Goal: Use online tool/utility: Use online tool/utility

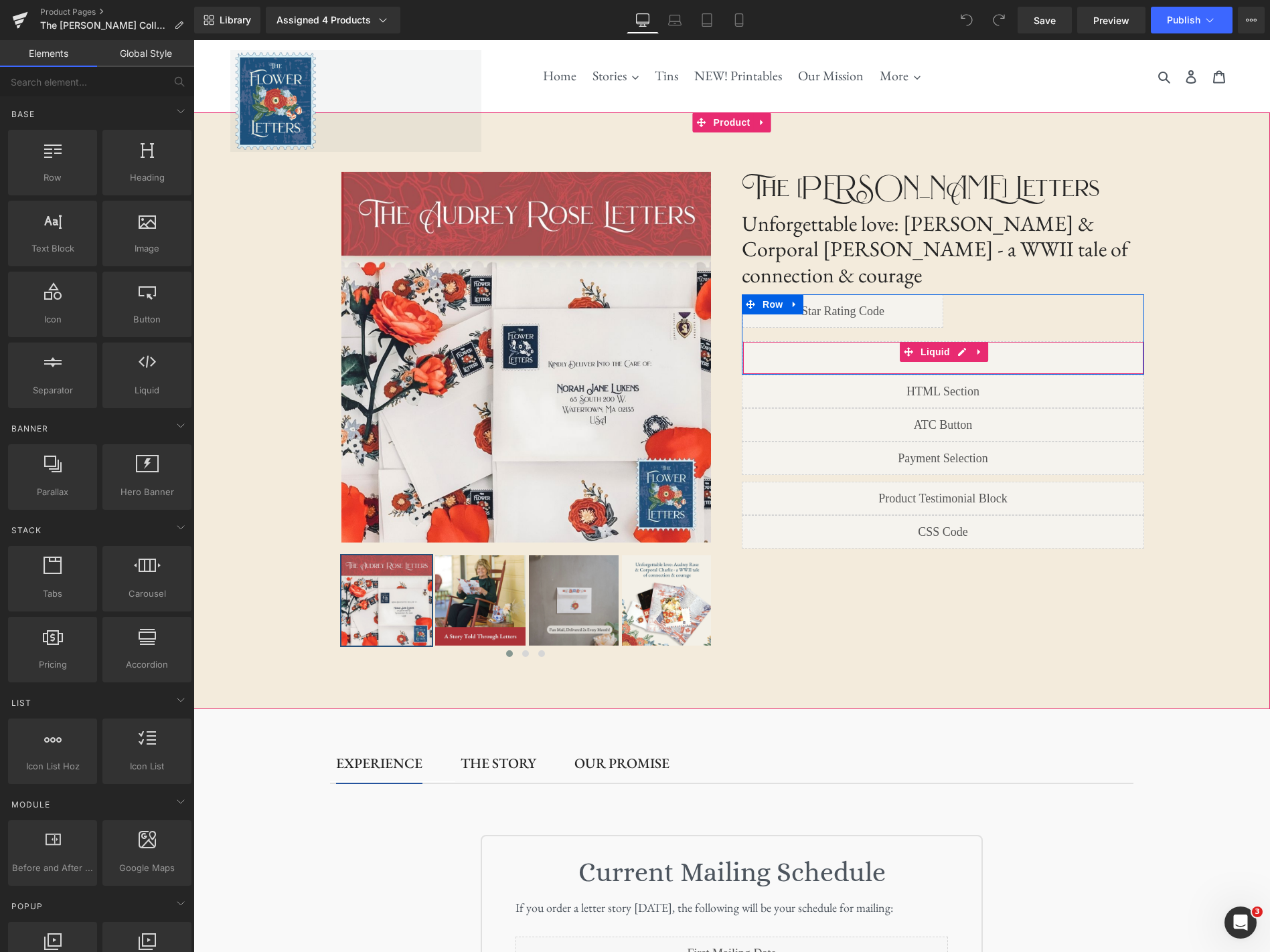
click at [945, 341] on div "Liquid" at bounding box center [943, 358] width 401 height 33
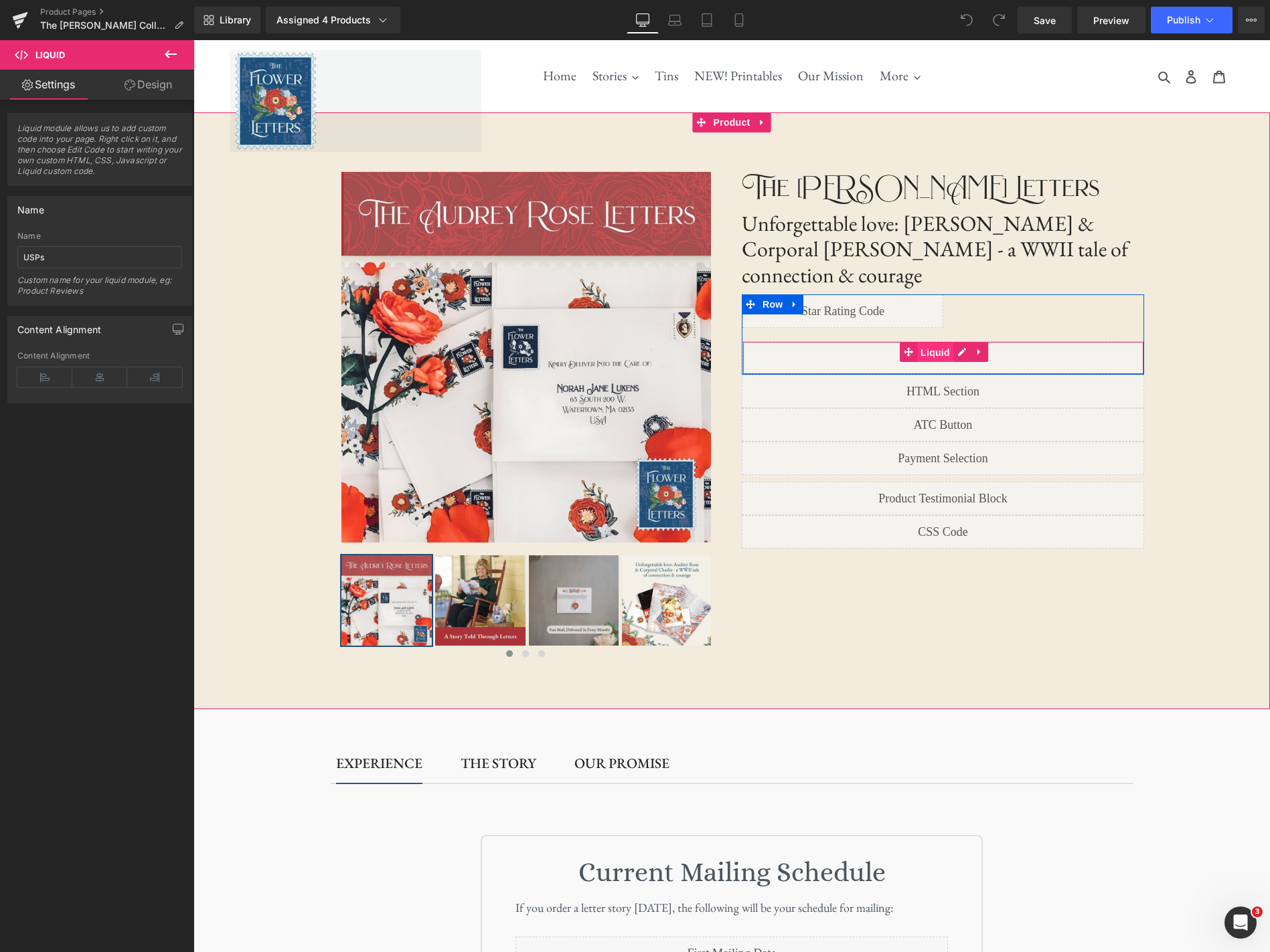
click at [938, 342] on span "Liquid" at bounding box center [935, 352] width 36 height 20
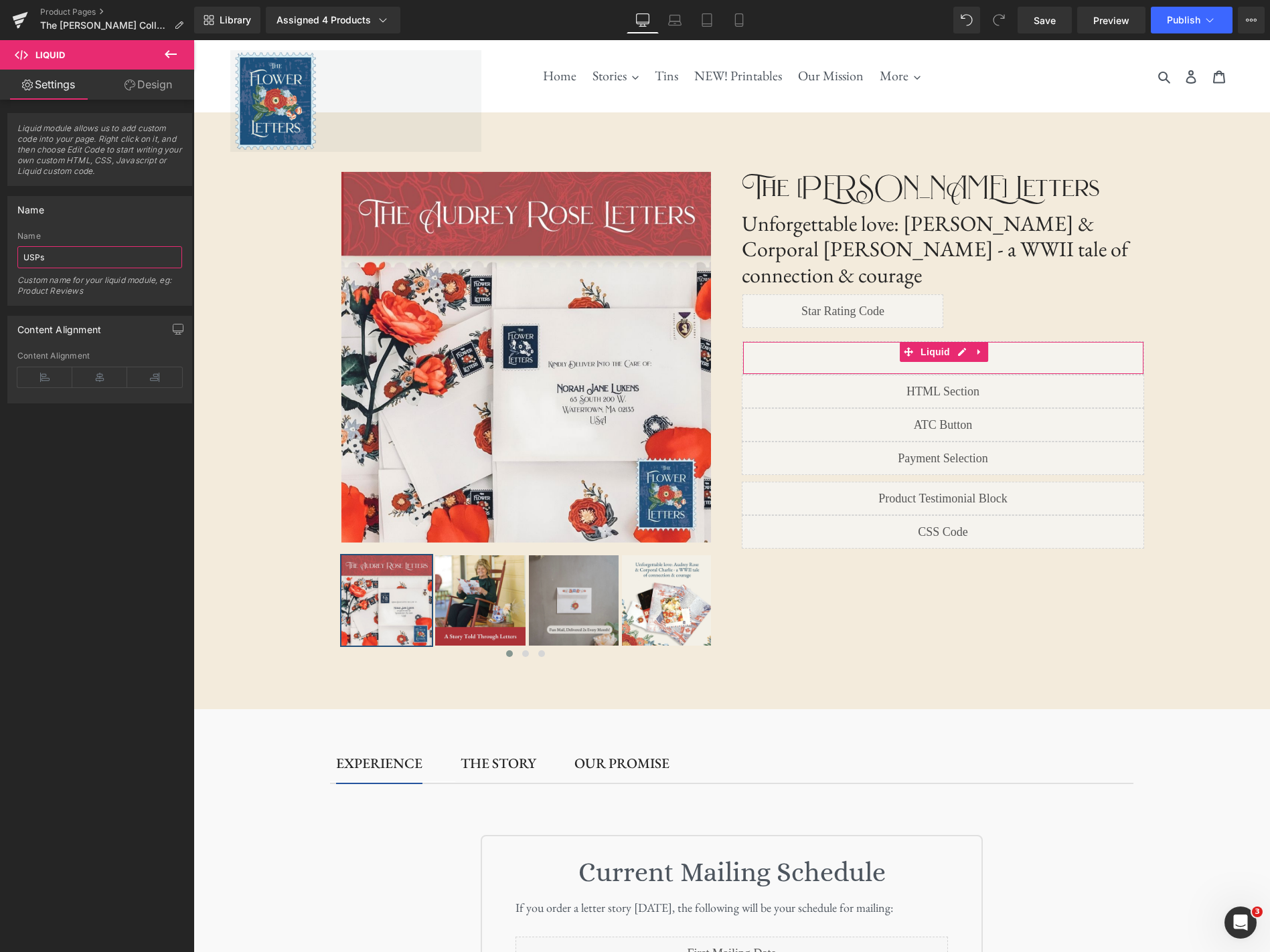
click at [112, 264] on input "USPs" at bounding box center [100, 257] width 165 height 22
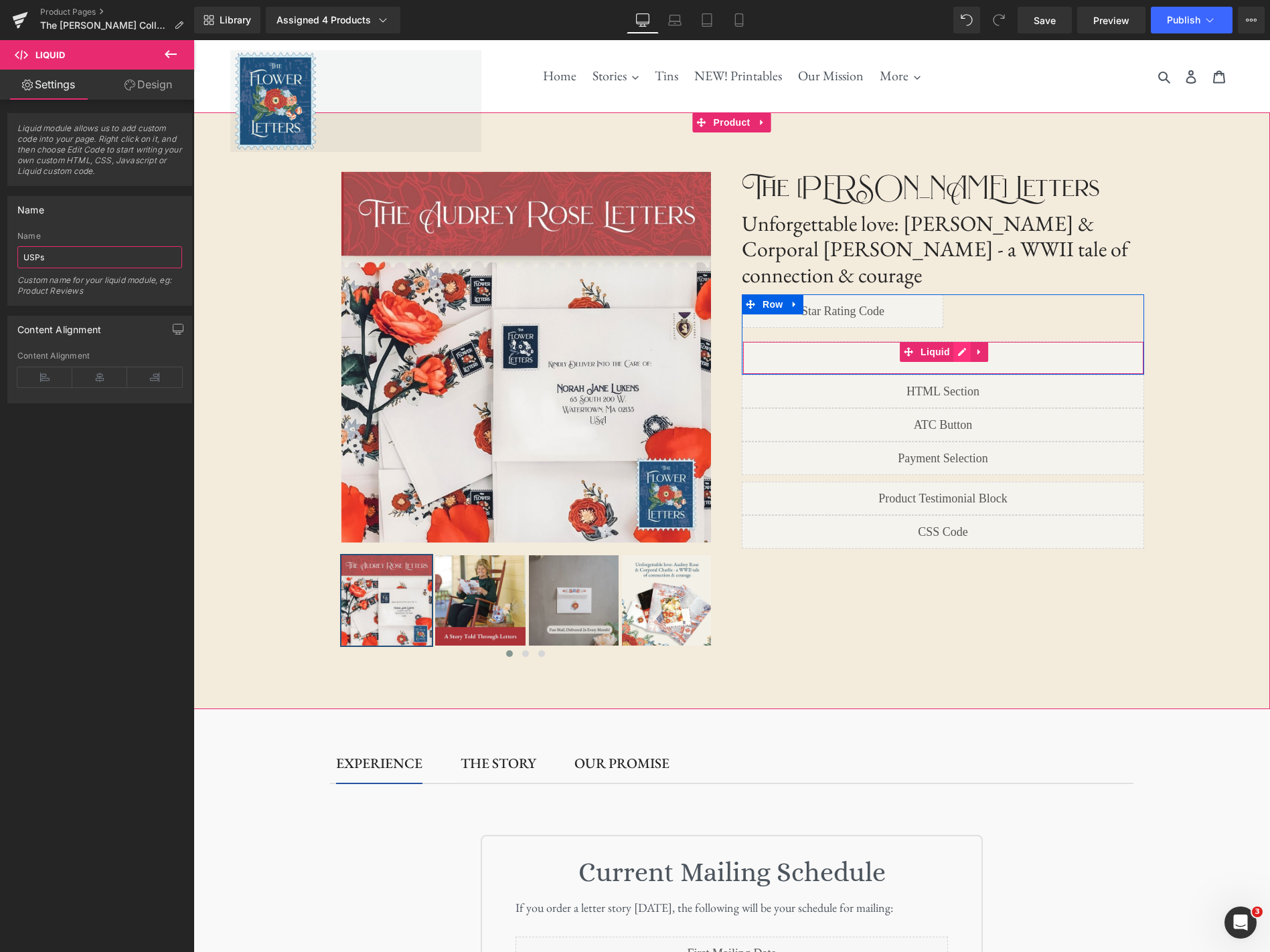
click at [961, 341] on div "Liquid" at bounding box center [943, 358] width 401 height 33
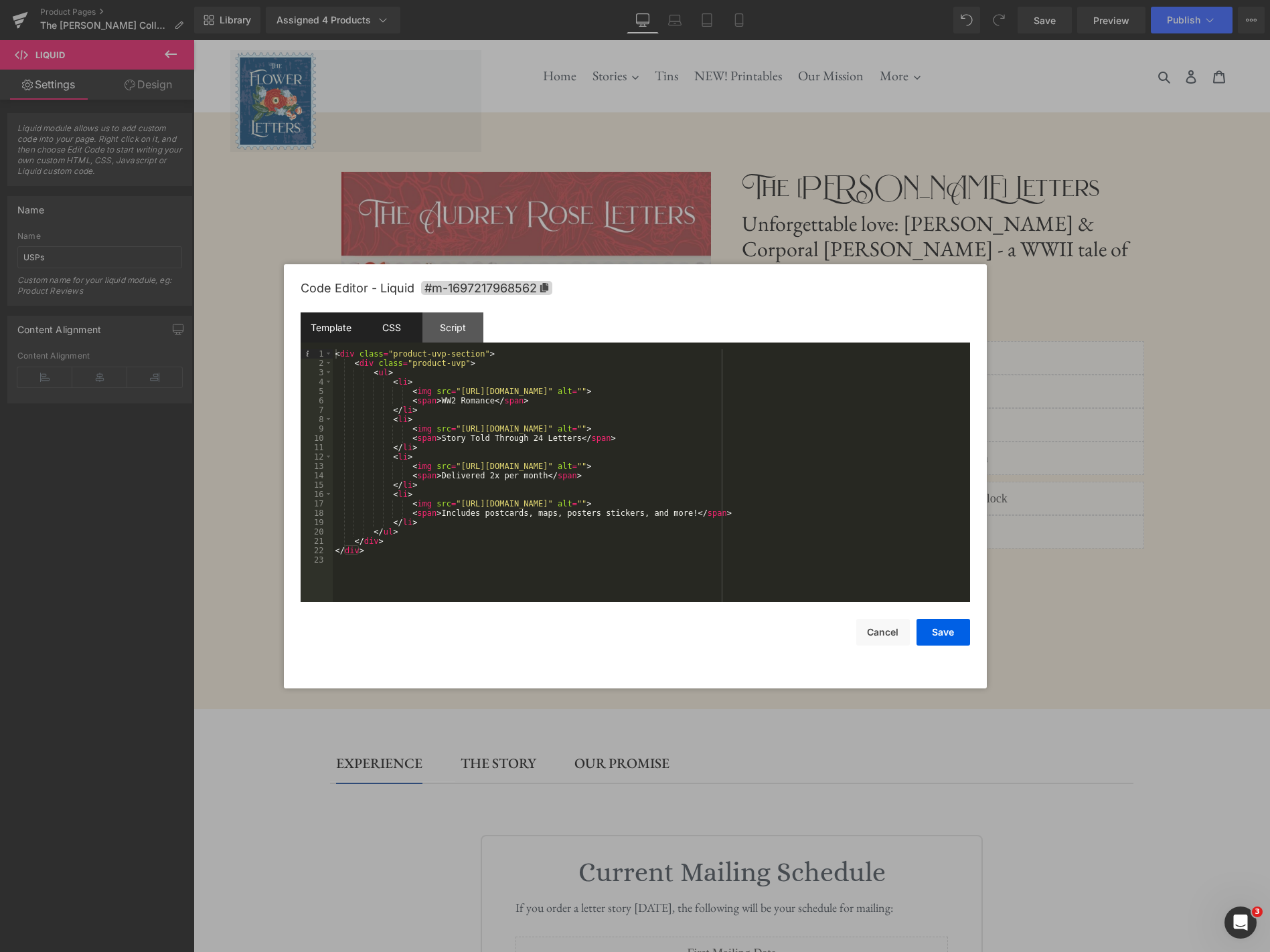
click at [383, 333] on div "CSS" at bounding box center [392, 328] width 61 height 30
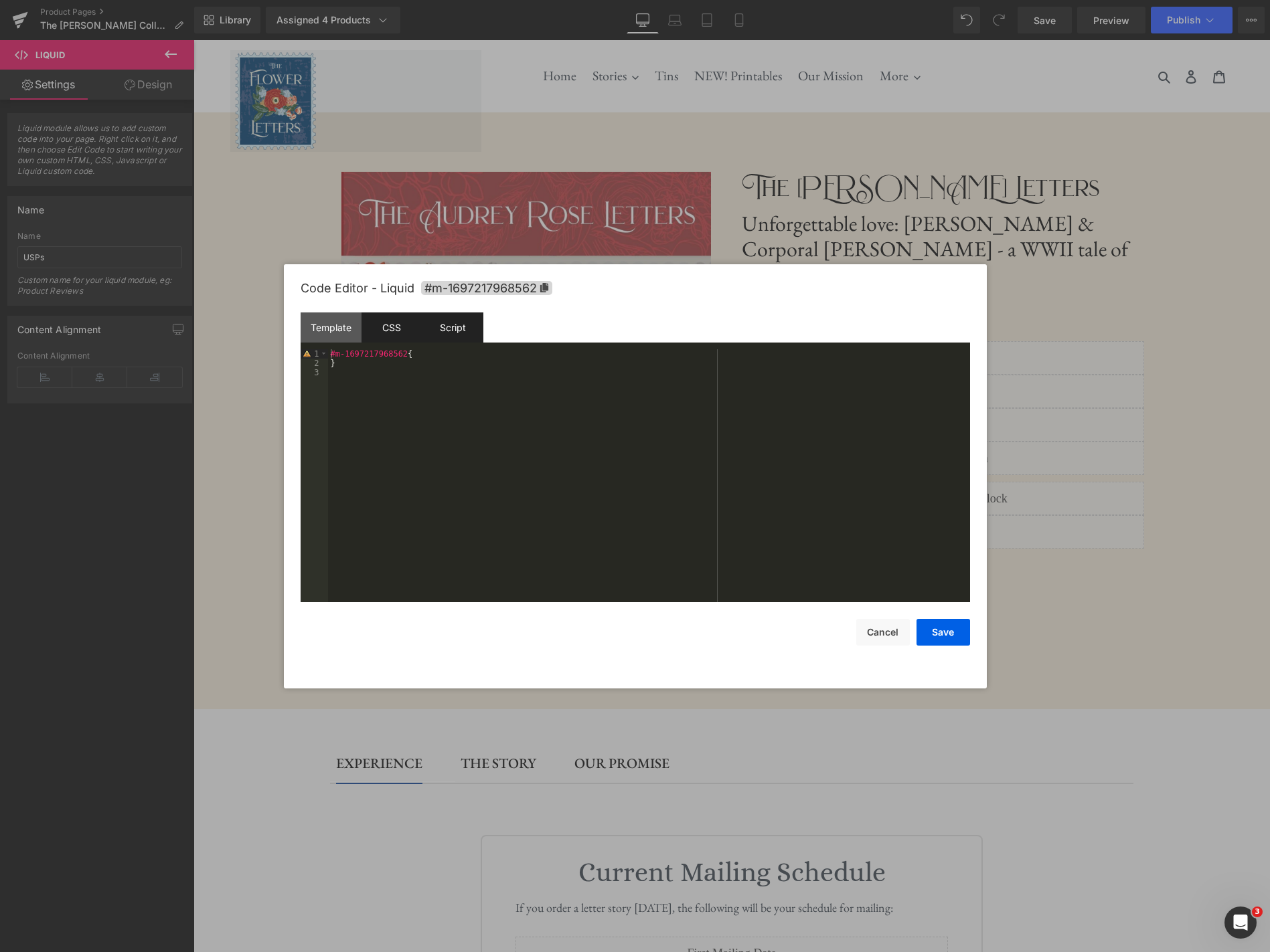
click at [460, 332] on div "Script" at bounding box center [453, 328] width 61 height 30
click at [332, 327] on div "Template" at bounding box center [331, 328] width 61 height 30
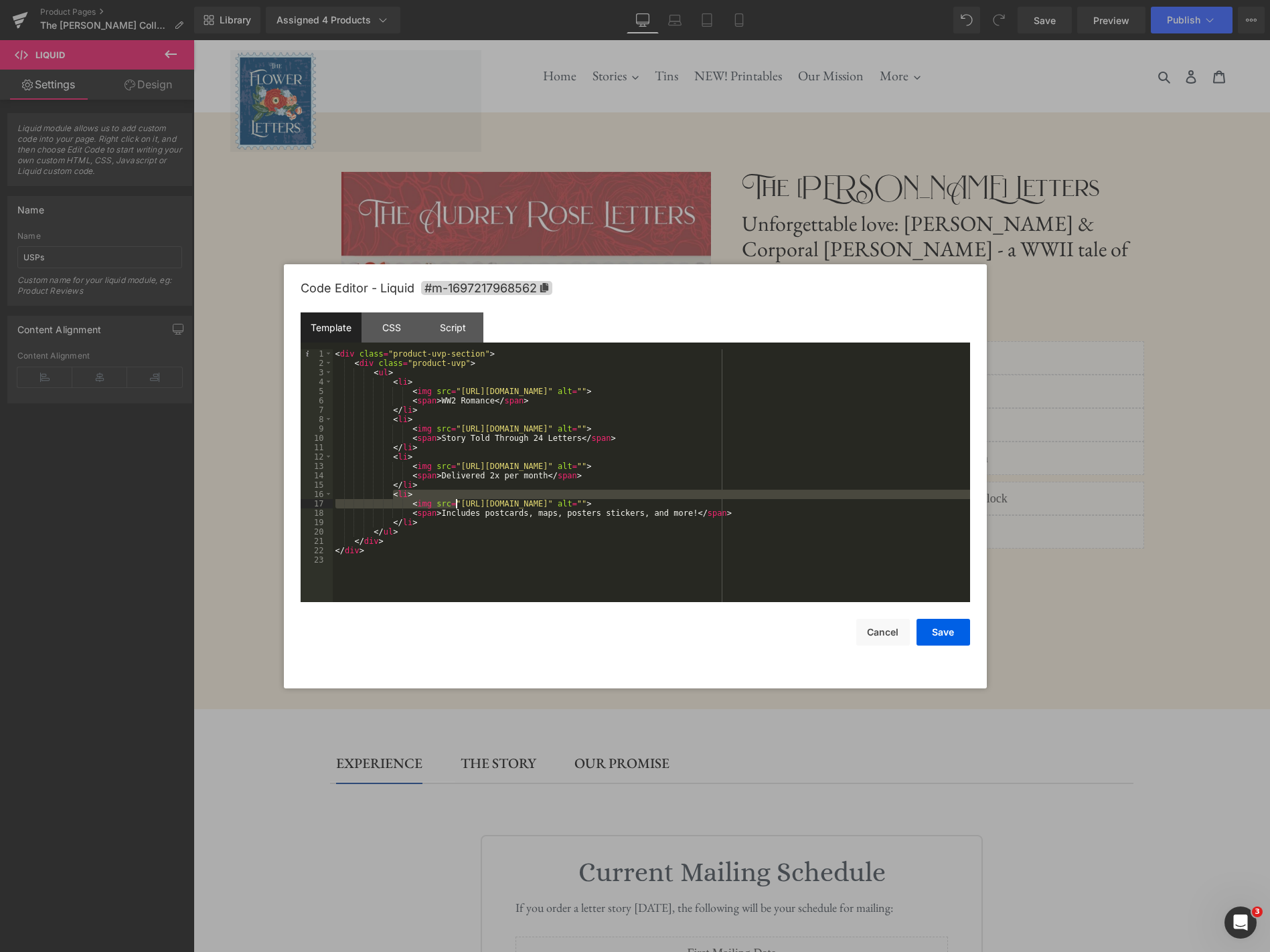
drag, startPoint x: 394, startPoint y: 497, endPoint x: 457, endPoint y: 506, distance: 63.6
click at [457, 506] on div "< div class = "product-uvp-section" > < div class = "product-uvp" > < ul > < li…" at bounding box center [651, 485] width 637 height 272
click at [774, 519] on div "< div class = "product-uvp-section" > < div class = "product-uvp" > < ul > < li…" at bounding box center [651, 485] width 637 height 272
drag, startPoint x: 393, startPoint y: 495, endPoint x: 741, endPoint y: 515, distance: 348.6
click at [741, 515] on div "< div class = "product-uvp-section" > < div class = "product-uvp" > < ul > < li…" at bounding box center [651, 485] width 637 height 272
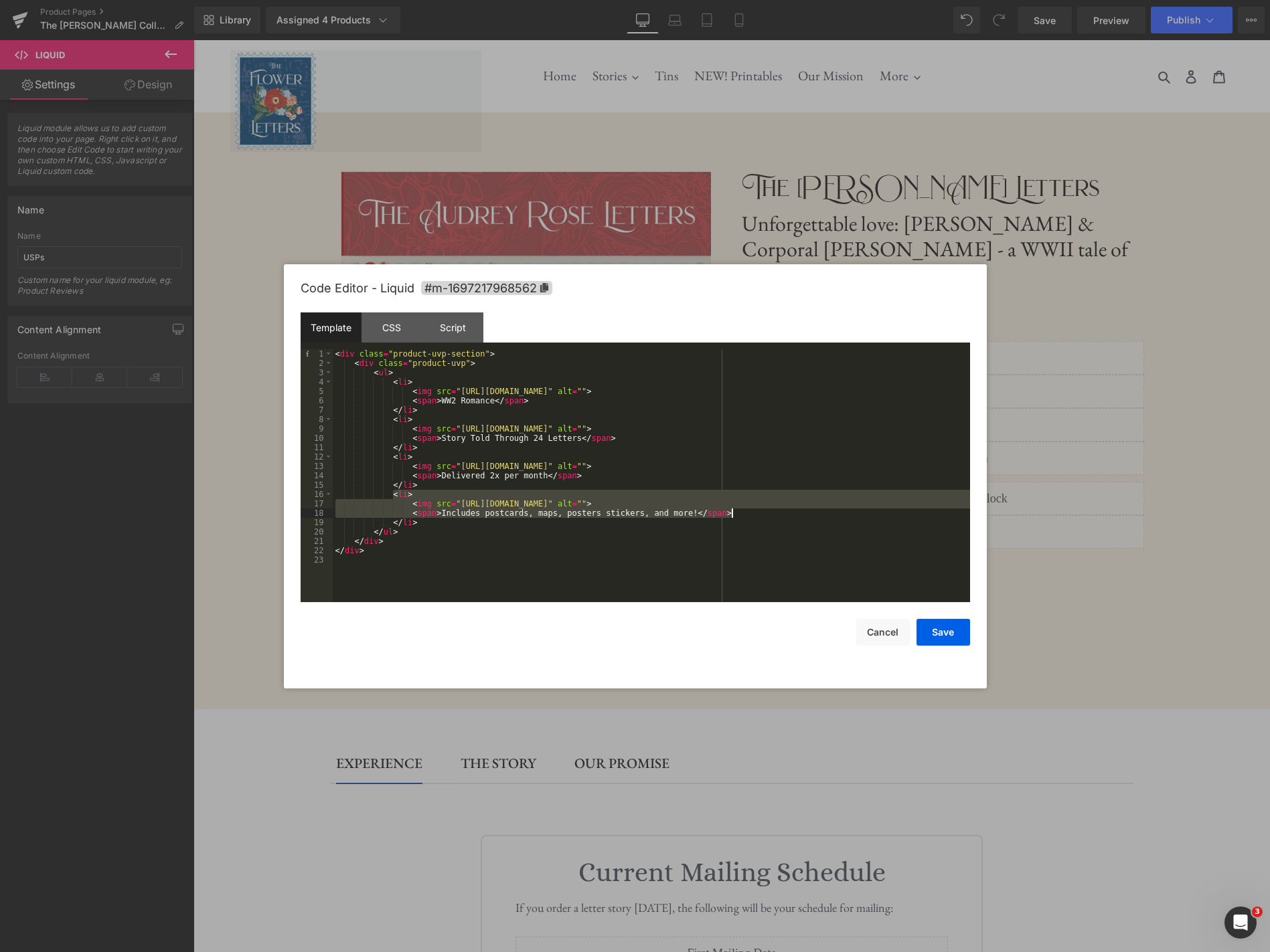
click at [741, 515] on div "< div class = "product-uvp-section" > < div class = "product-uvp" > < ul > < li…" at bounding box center [651, 485] width 637 height 272
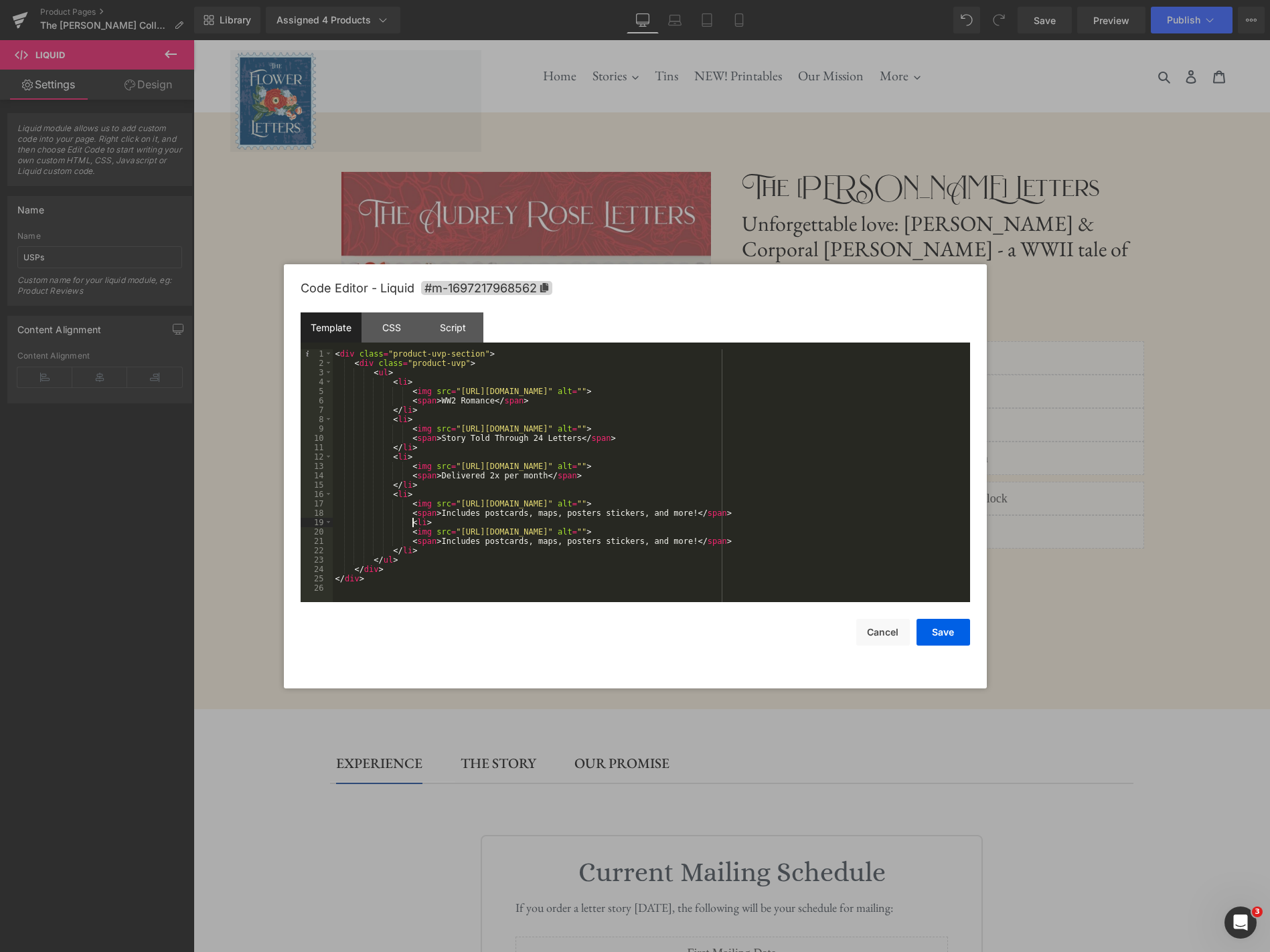
click at [412, 520] on div "< div class = "product-uvp-section" > < div class = "product-uvp" > < ul > < li…" at bounding box center [651, 485] width 637 height 272
drag, startPoint x: 392, startPoint y: 486, endPoint x: 416, endPoint y: 485, distance: 24.0
click at [416, 485] on div "< div class = "product-uvp-section" > < div class = "product-uvp" > < ul > < li…" at bounding box center [651, 485] width 637 height 272
click at [405, 515] on div "< div class = "product-uvp-section" > < div class = "product-uvp" > < ul > < li…" at bounding box center [651, 485] width 637 height 272
click at [761, 513] on div "< div class = "product-uvp-section" > < div class = "product-uvp" > < ul > < li…" at bounding box center [651, 485] width 637 height 272
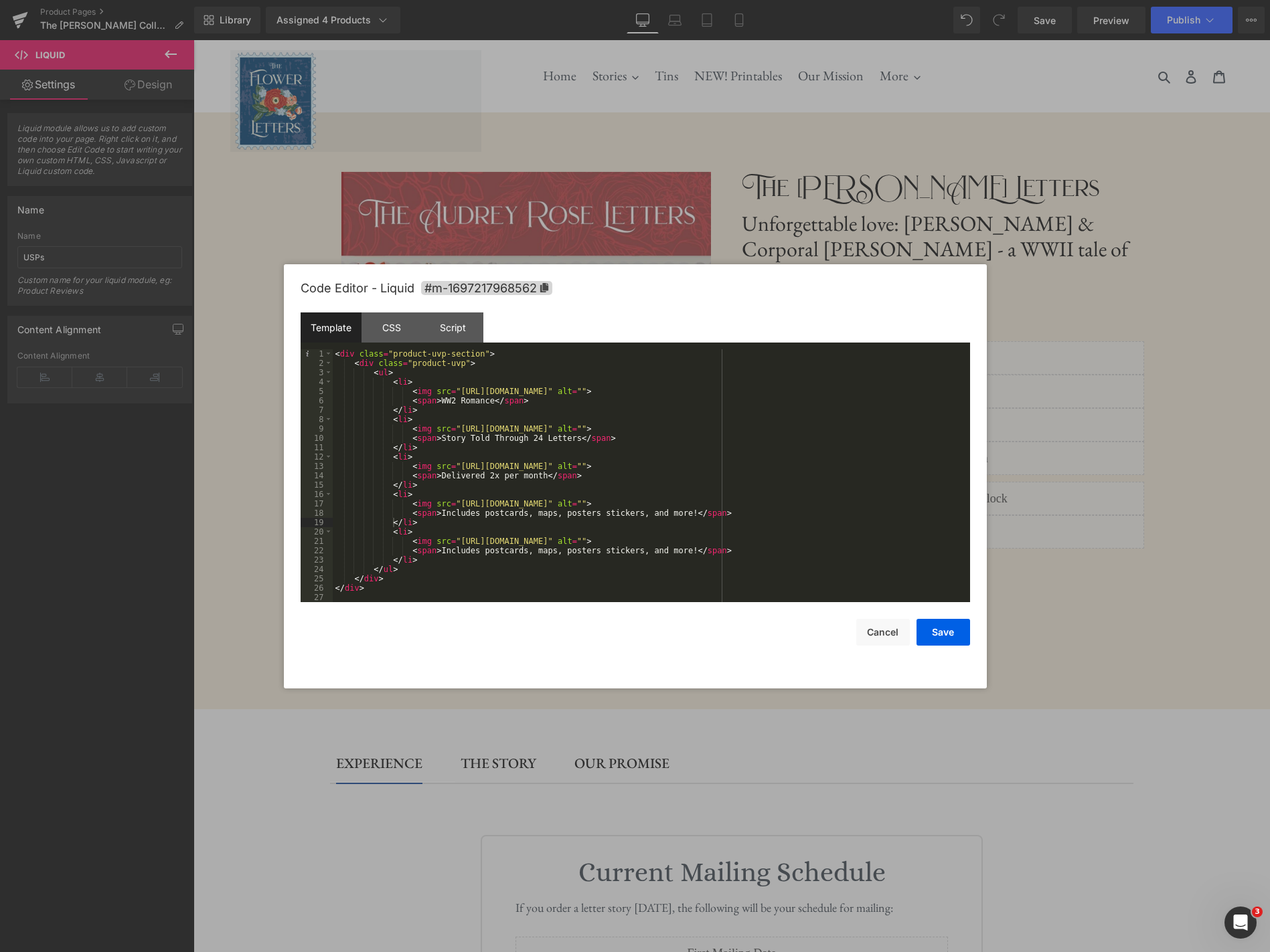
click at [759, 639] on div "Save Cancel" at bounding box center [635, 623] width 669 height 44
click at [767, 554] on div "< div class = "product-uvp-section" > < div class = "product-uvp" > < ul > < li…" at bounding box center [651, 485] width 637 height 272
click at [948, 634] on button "Save" at bounding box center [943, 632] width 53 height 27
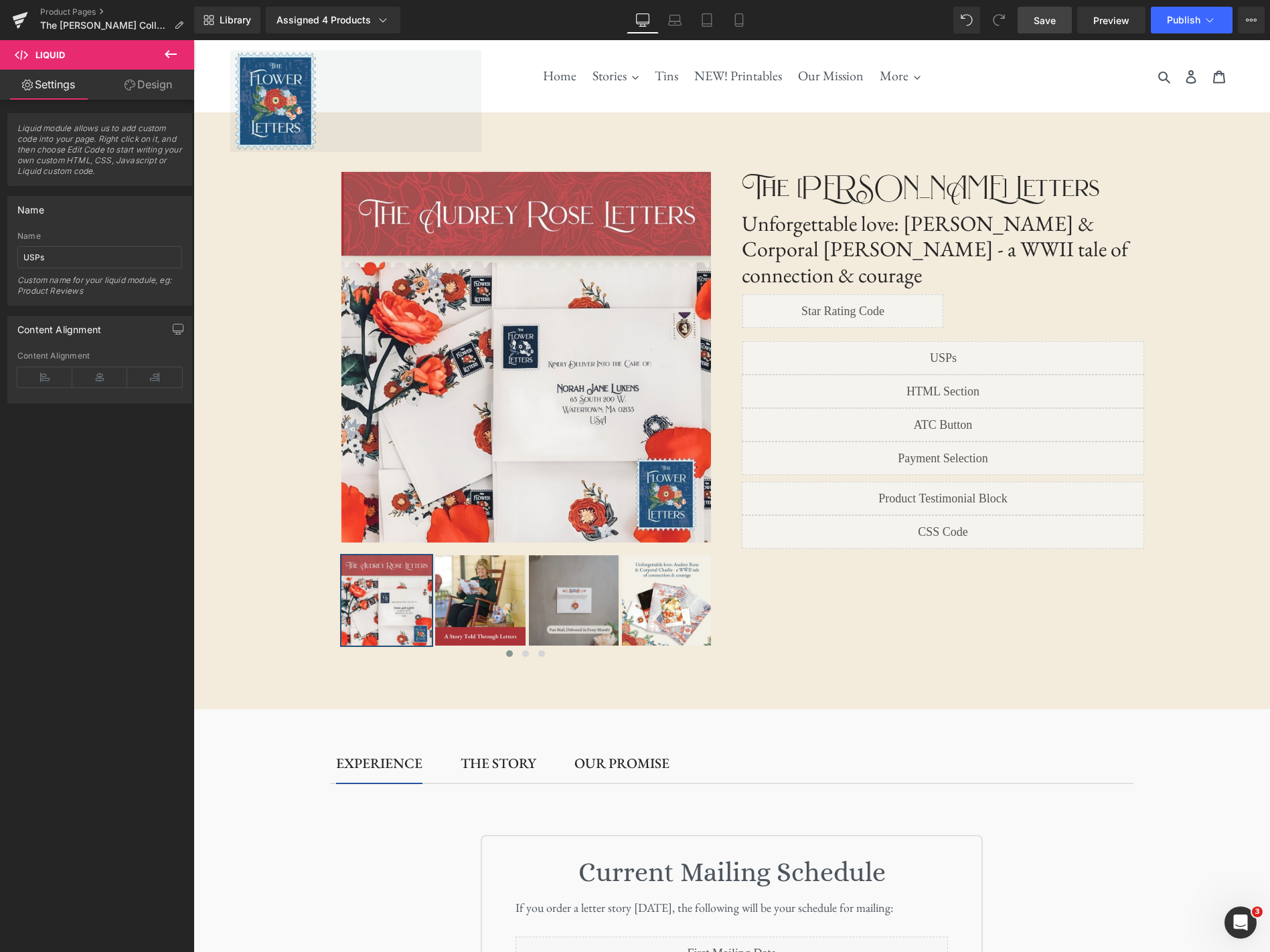
click at [1053, 22] on span "Save" at bounding box center [1044, 20] width 22 height 14
click at [1118, 21] on span "Preview" at bounding box center [1111, 20] width 36 height 14
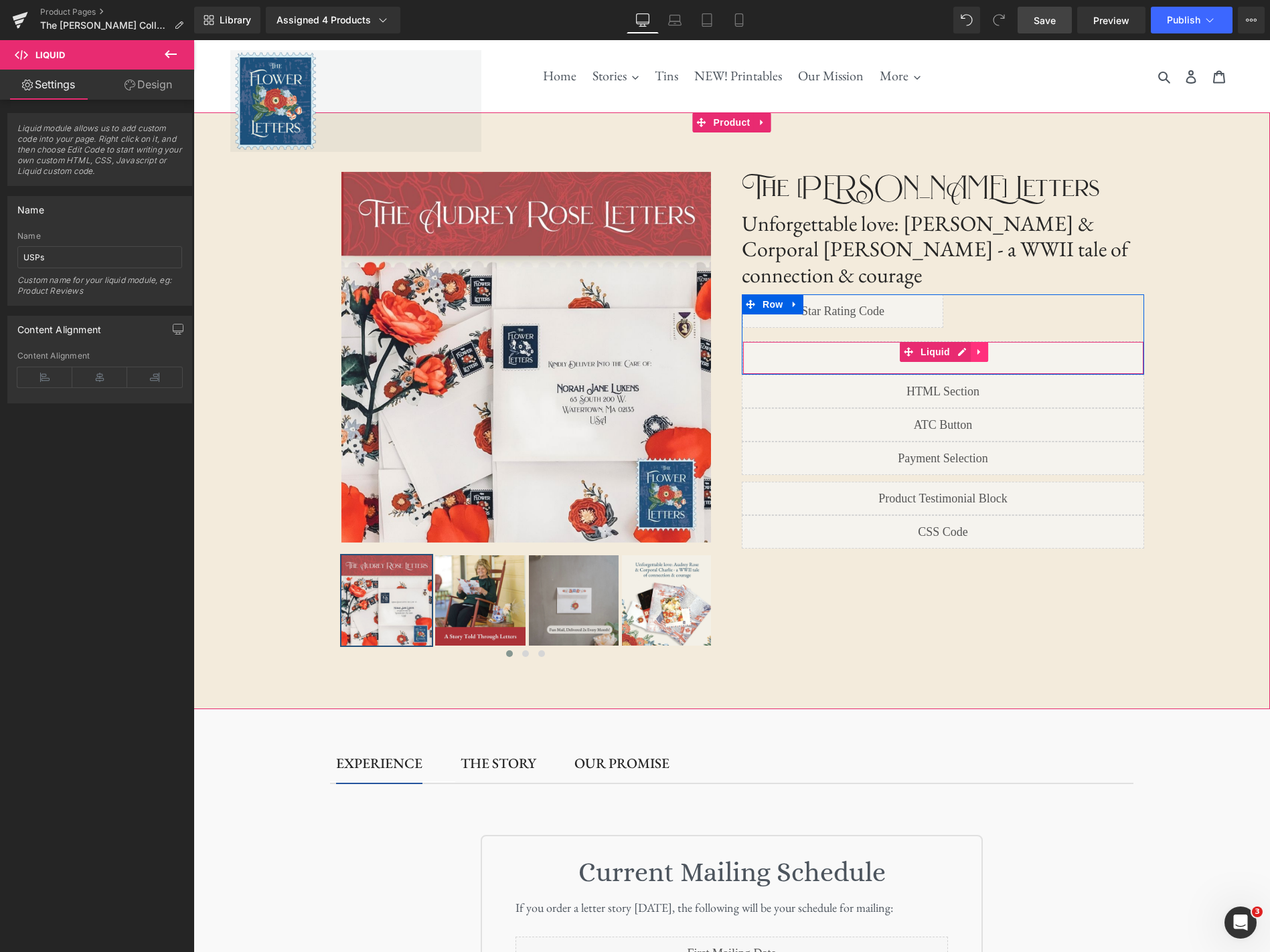
click at [979, 347] on icon at bounding box center [979, 352] width 10 height 10
click at [934, 341] on div "Liquid" at bounding box center [943, 358] width 401 height 33
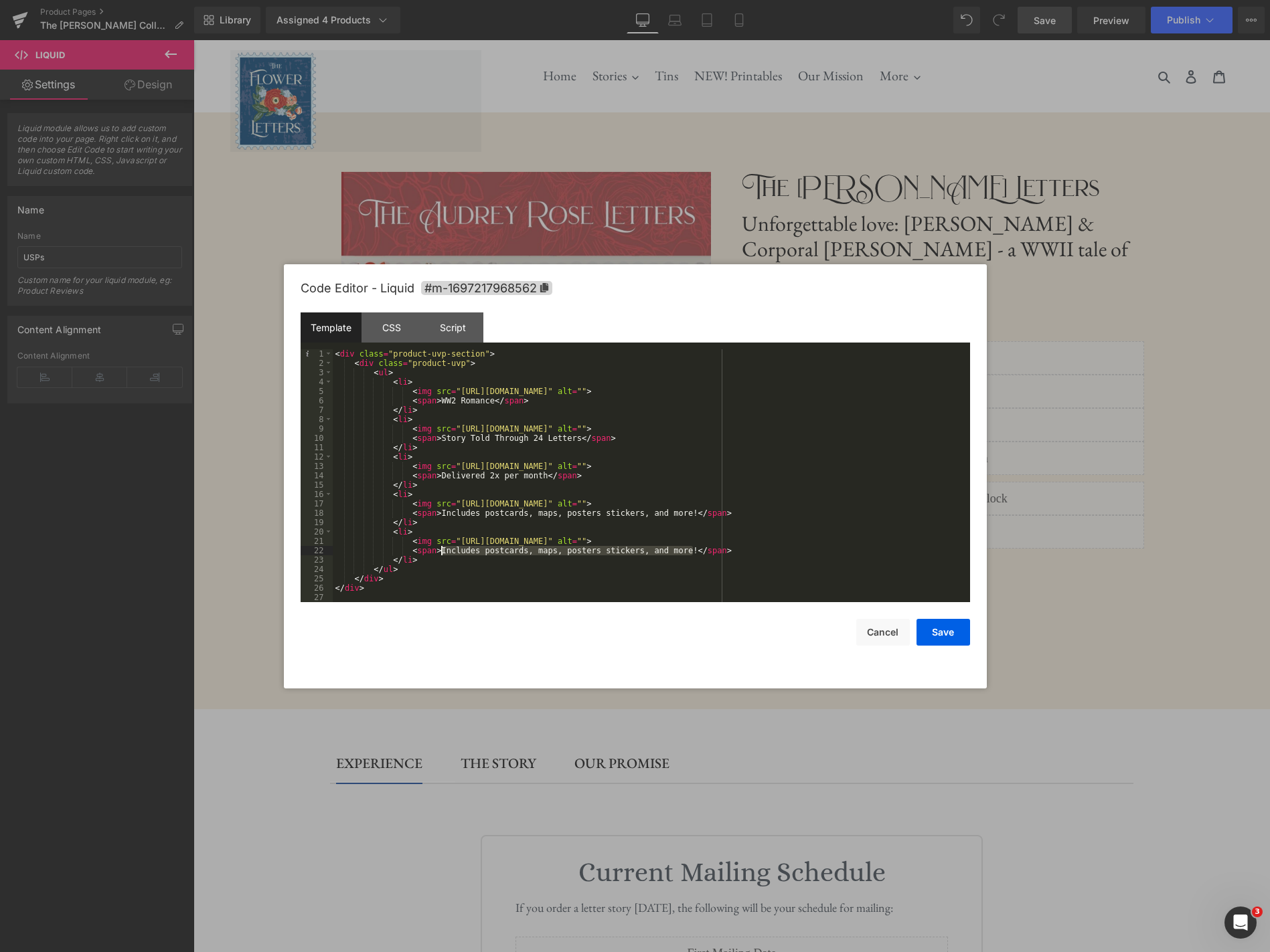
drag, startPoint x: 694, startPoint y: 552, endPoint x: 442, endPoint y: 553, distance: 252.0
click at [442, 553] on div "< div class = "product-uvp-section" > < div class = "product-uvp" > < ul > < li…" at bounding box center [651, 485] width 637 height 272
click at [648, 552] on div "< div class = "product-uvp-section" > < div class = "product-uvp" > < ul > < li…" at bounding box center [651, 485] width 637 height 272
click at [934, 632] on button "Save" at bounding box center [943, 632] width 53 height 27
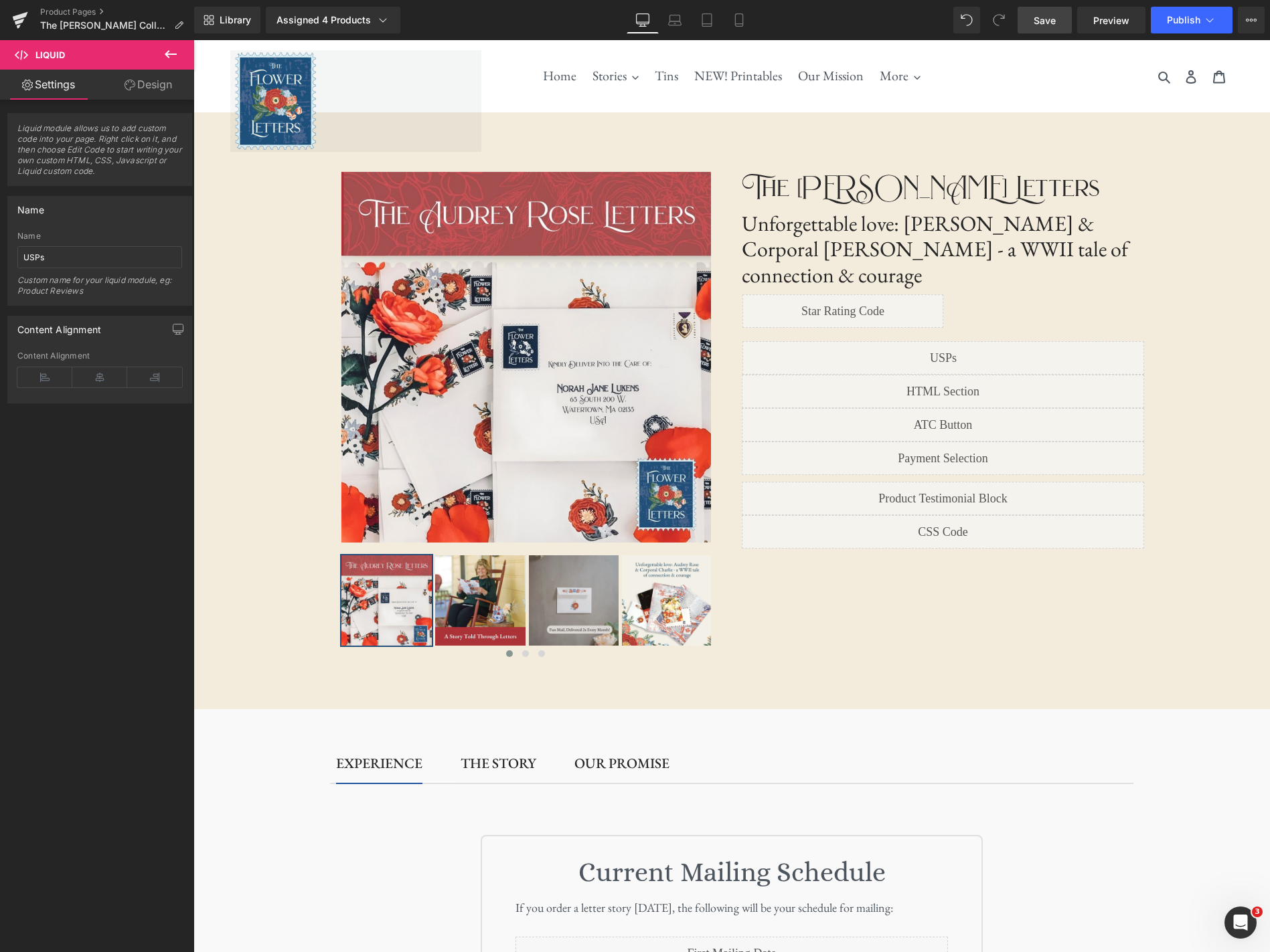
click at [1063, 23] on link "Save" at bounding box center [1044, 20] width 54 height 27
click at [1118, 24] on span "Preview" at bounding box center [1111, 20] width 36 height 14
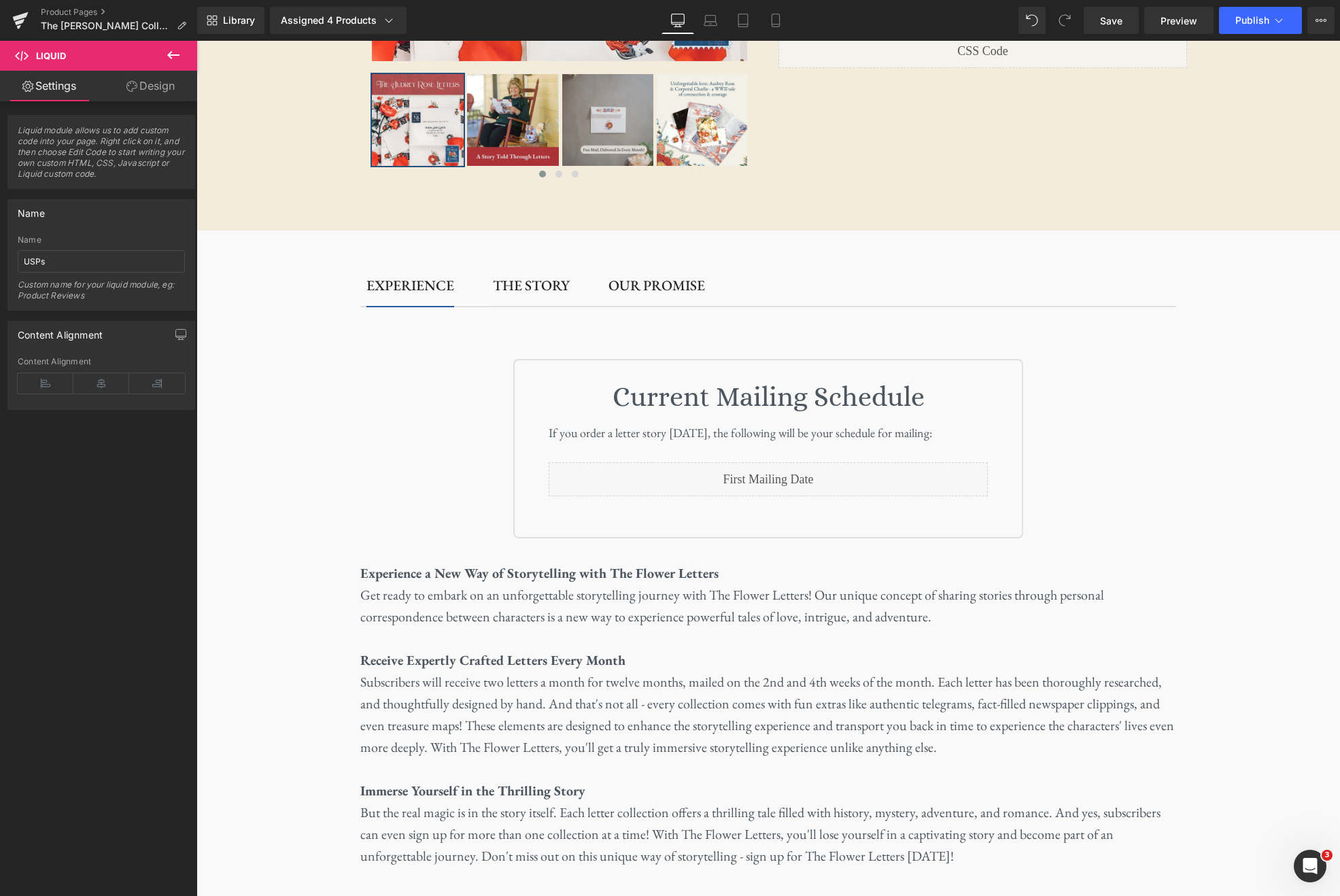
scroll to position [446, 0]
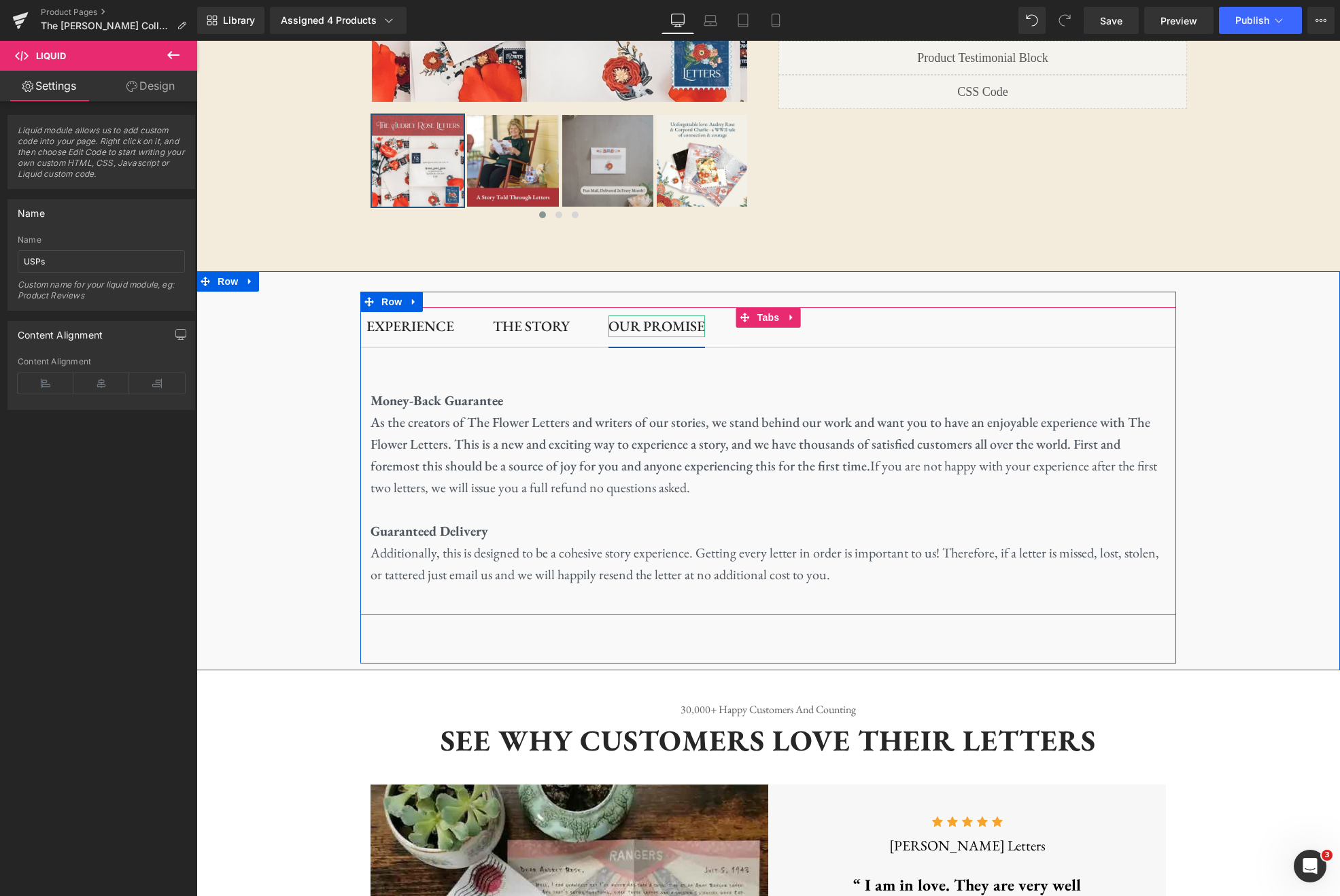
click at [636, 328] on div "OUR PROMISE" at bounding box center [657, 326] width 96 height 22
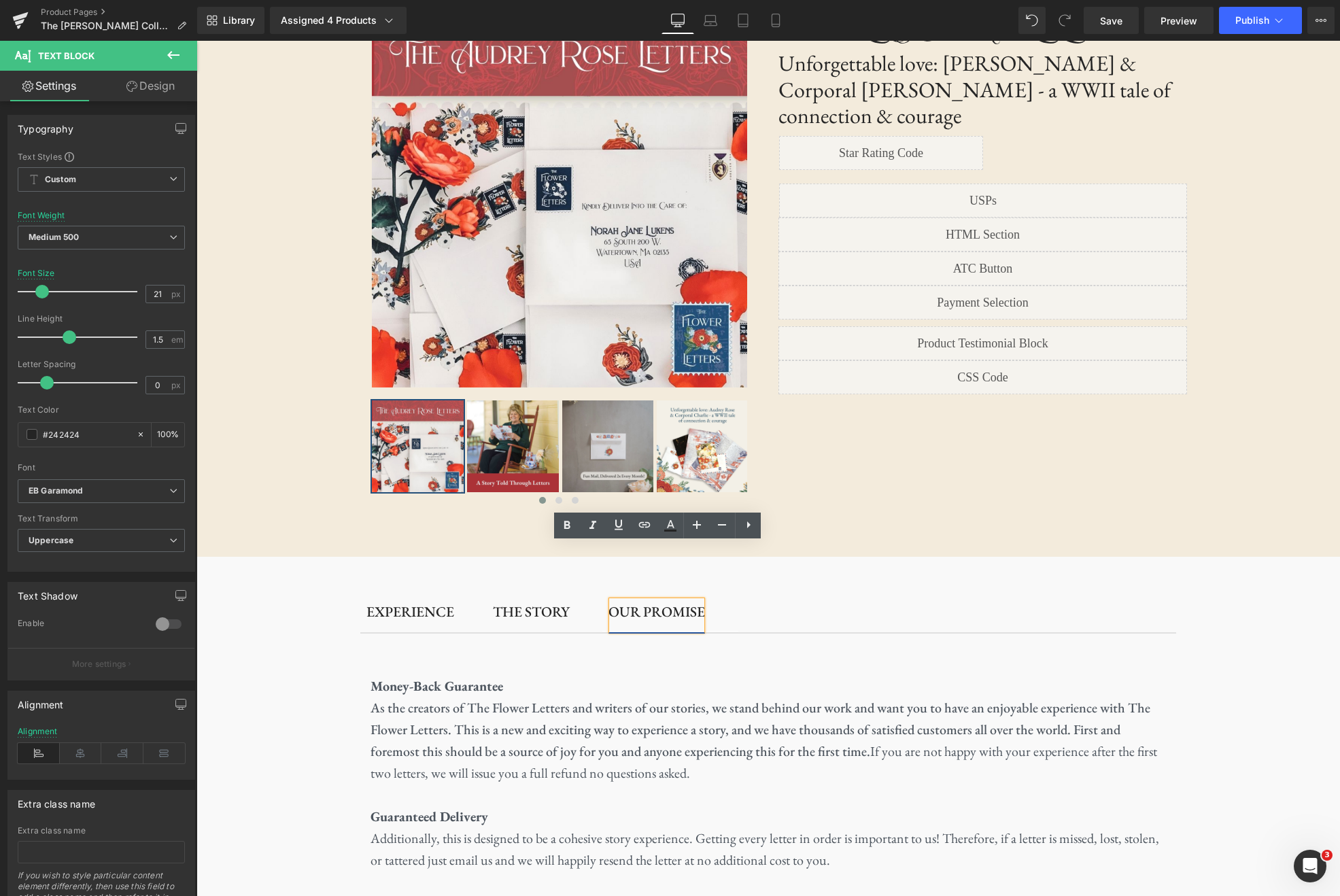
scroll to position [0, 0]
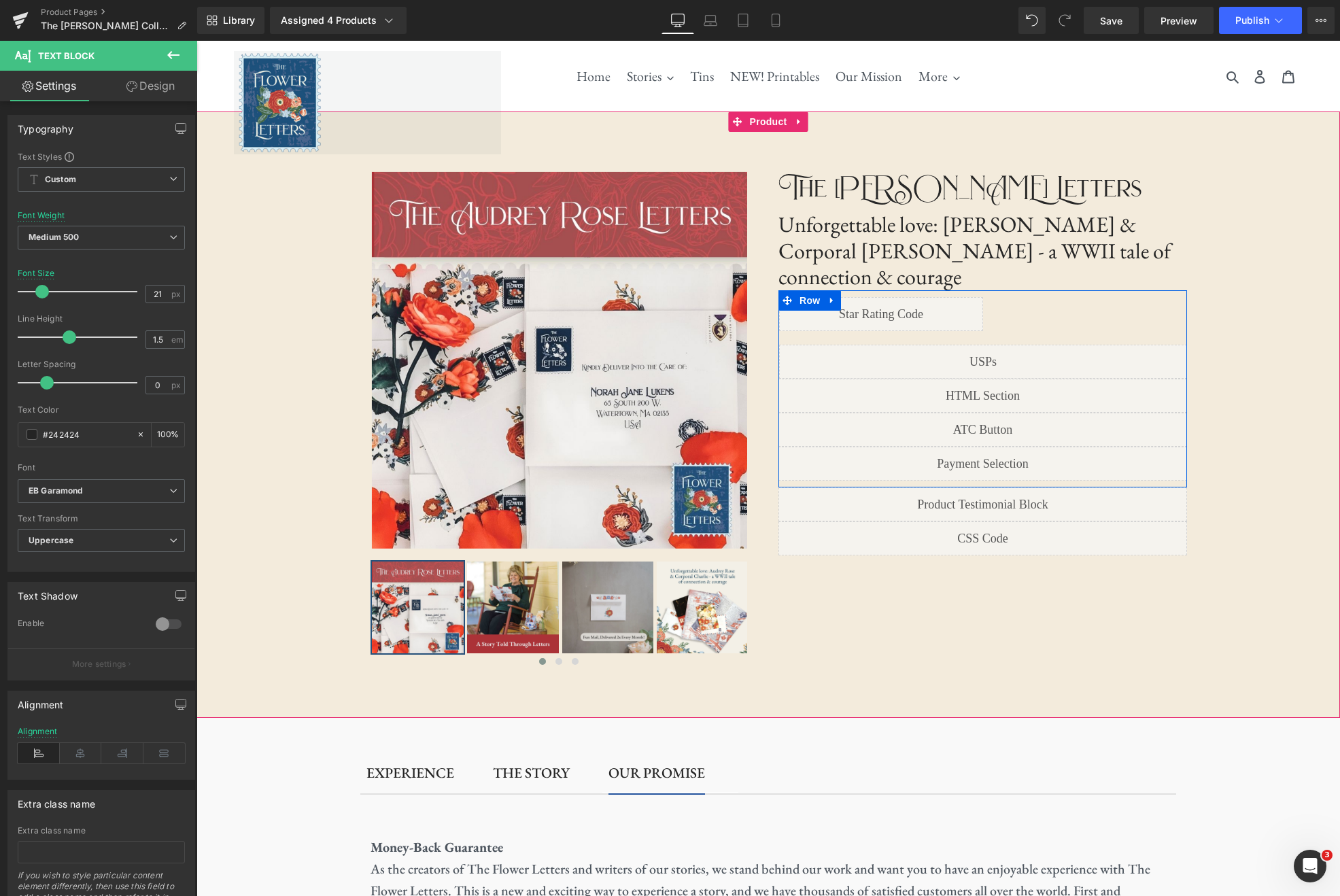
click at [996, 413] on div "Liquid" at bounding box center [982, 429] width 408 height 34
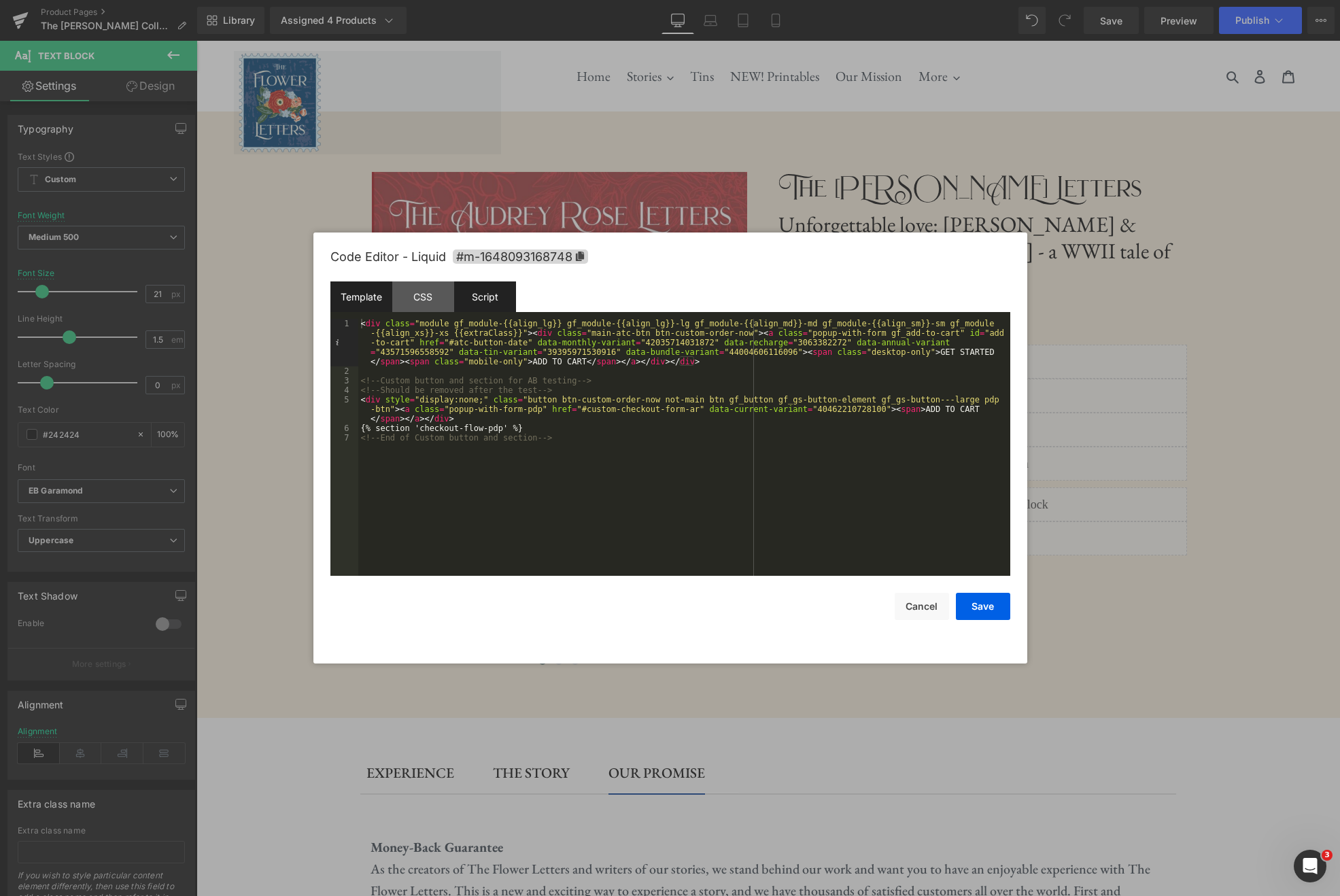
click at [475, 303] on div "Script" at bounding box center [485, 297] width 62 height 31
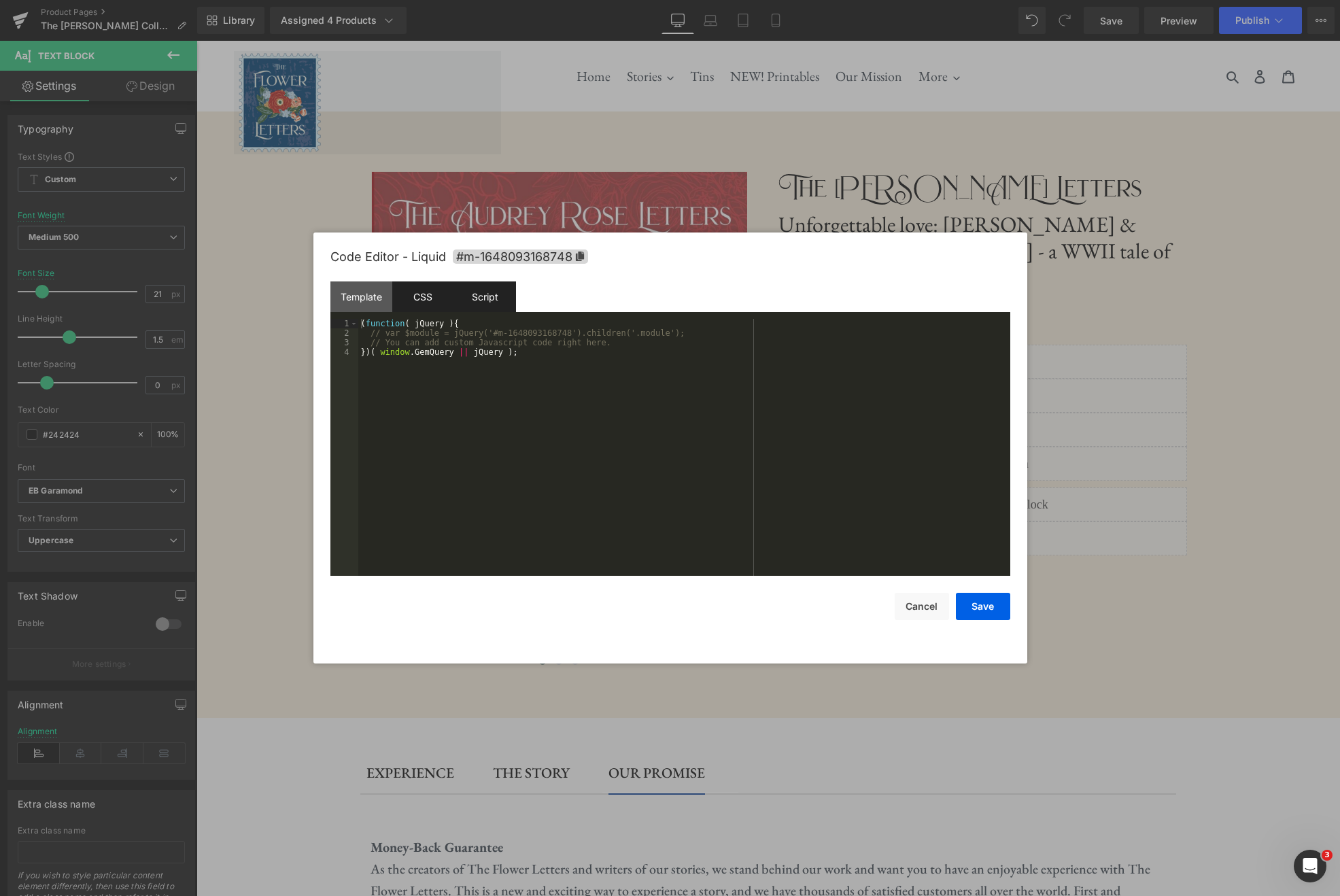
click at [428, 299] on div "CSS" at bounding box center [423, 297] width 62 height 31
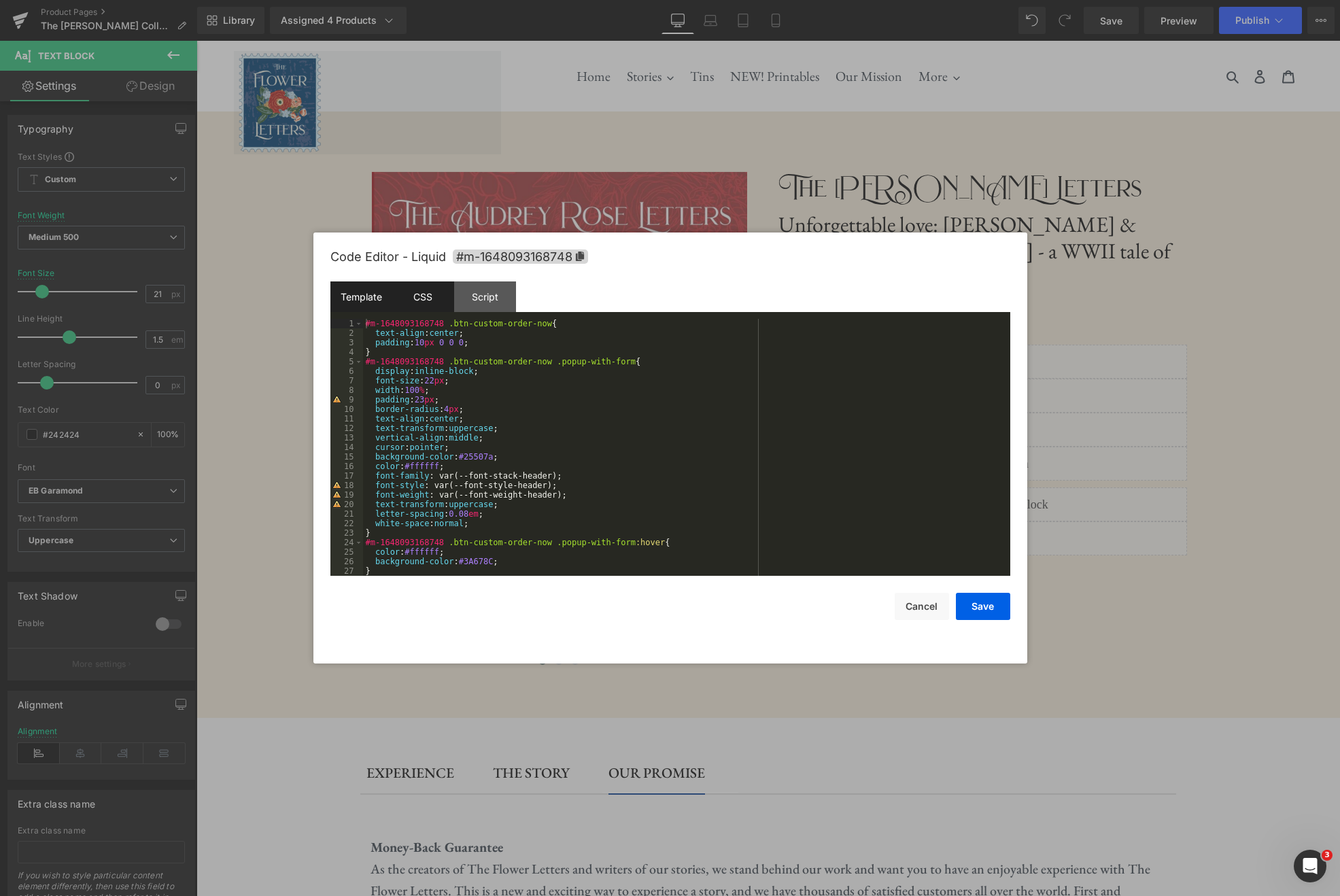
click at [370, 292] on div "Template" at bounding box center [361, 297] width 62 height 31
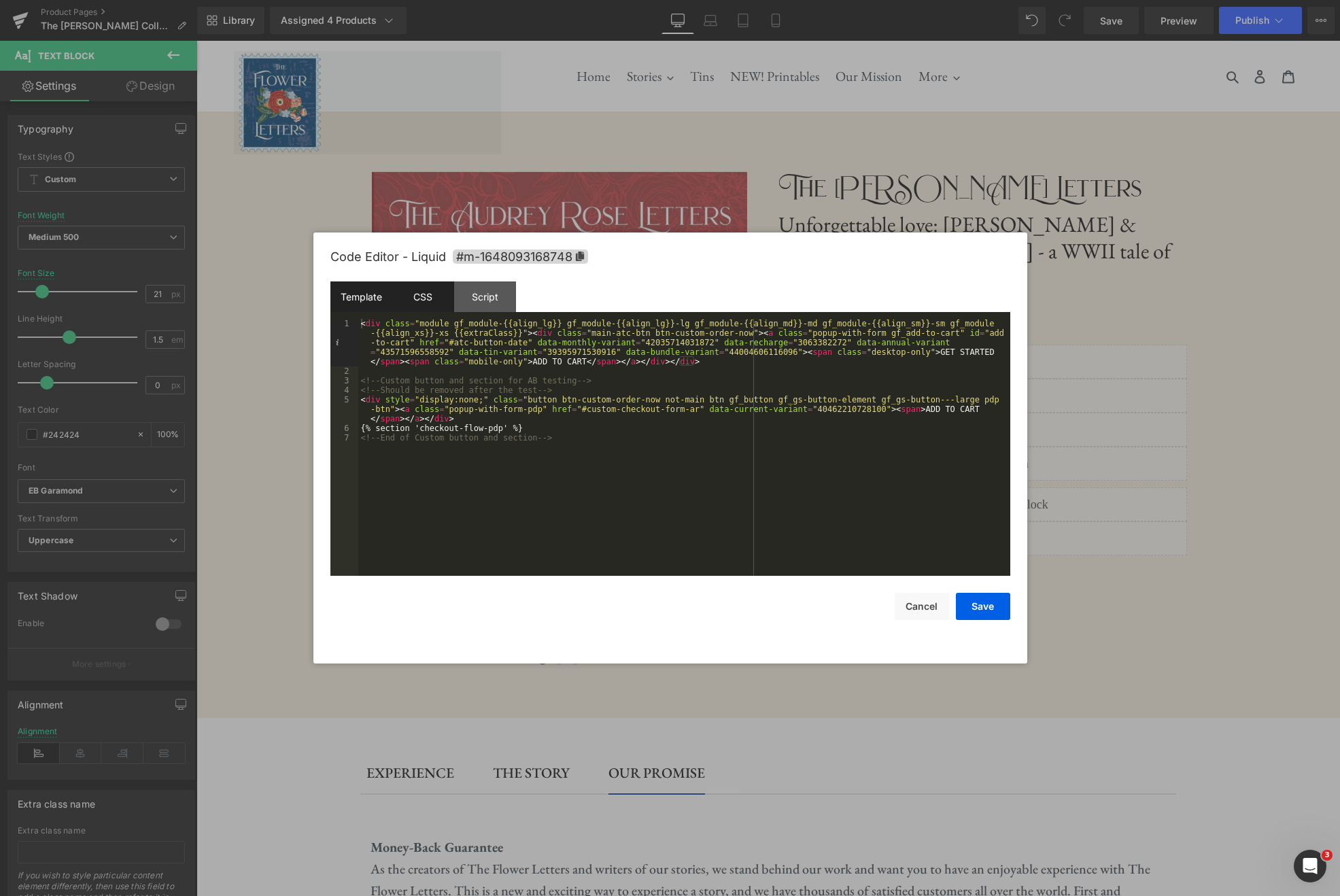
click at [419, 299] on div "CSS" at bounding box center [423, 297] width 62 height 31
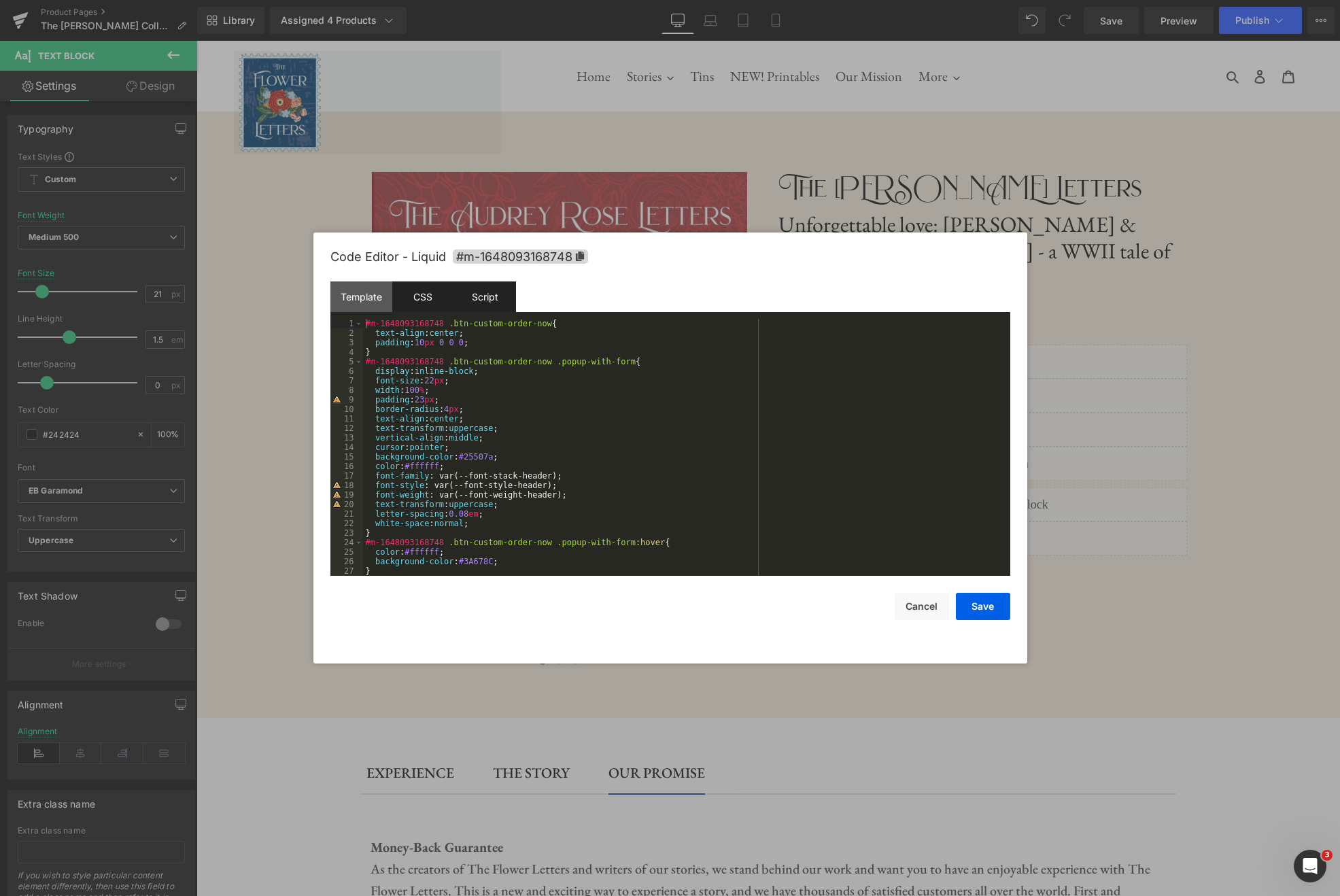
click at [502, 311] on div "Script" at bounding box center [485, 297] width 62 height 31
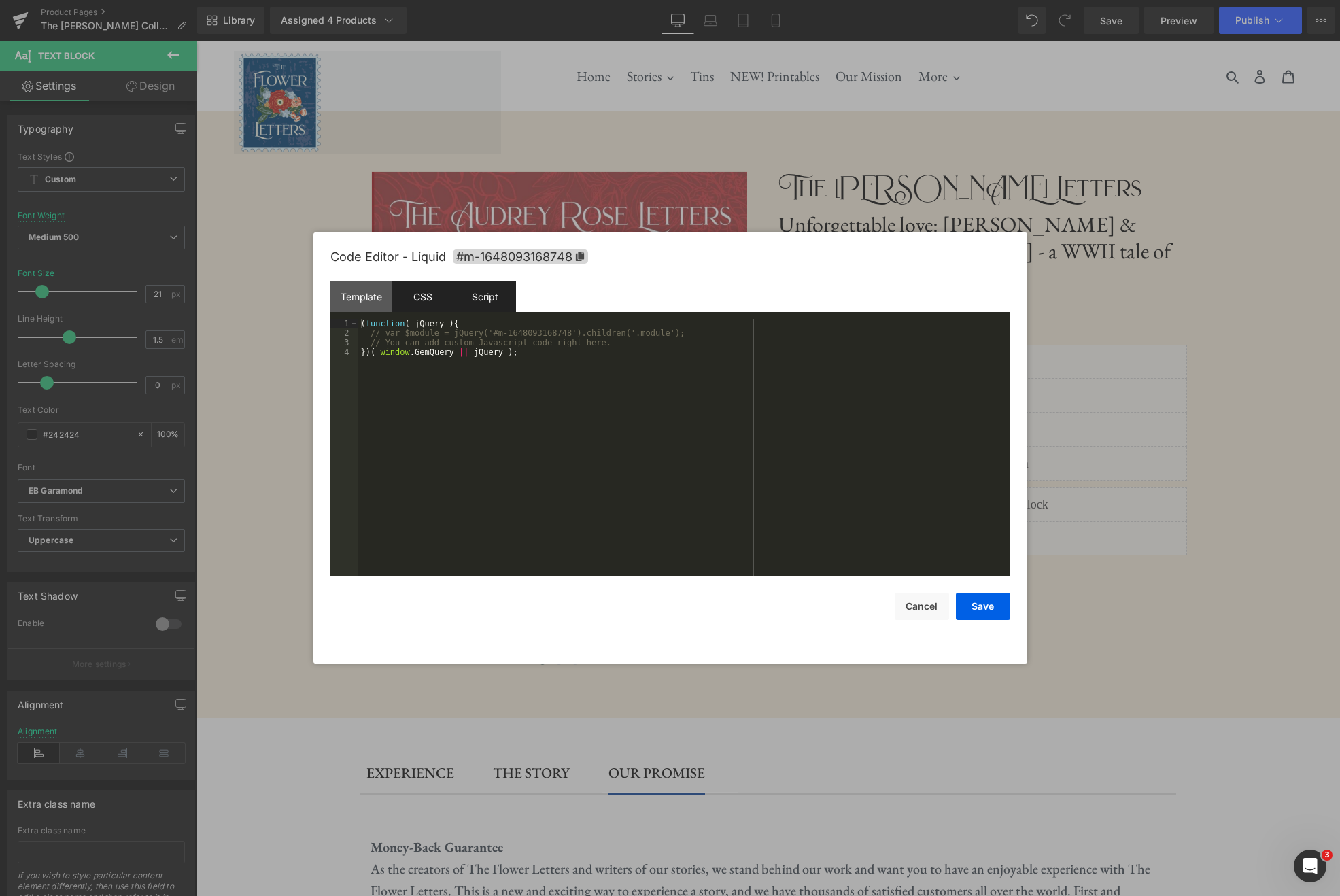
click at [430, 296] on div "CSS" at bounding box center [423, 297] width 62 height 31
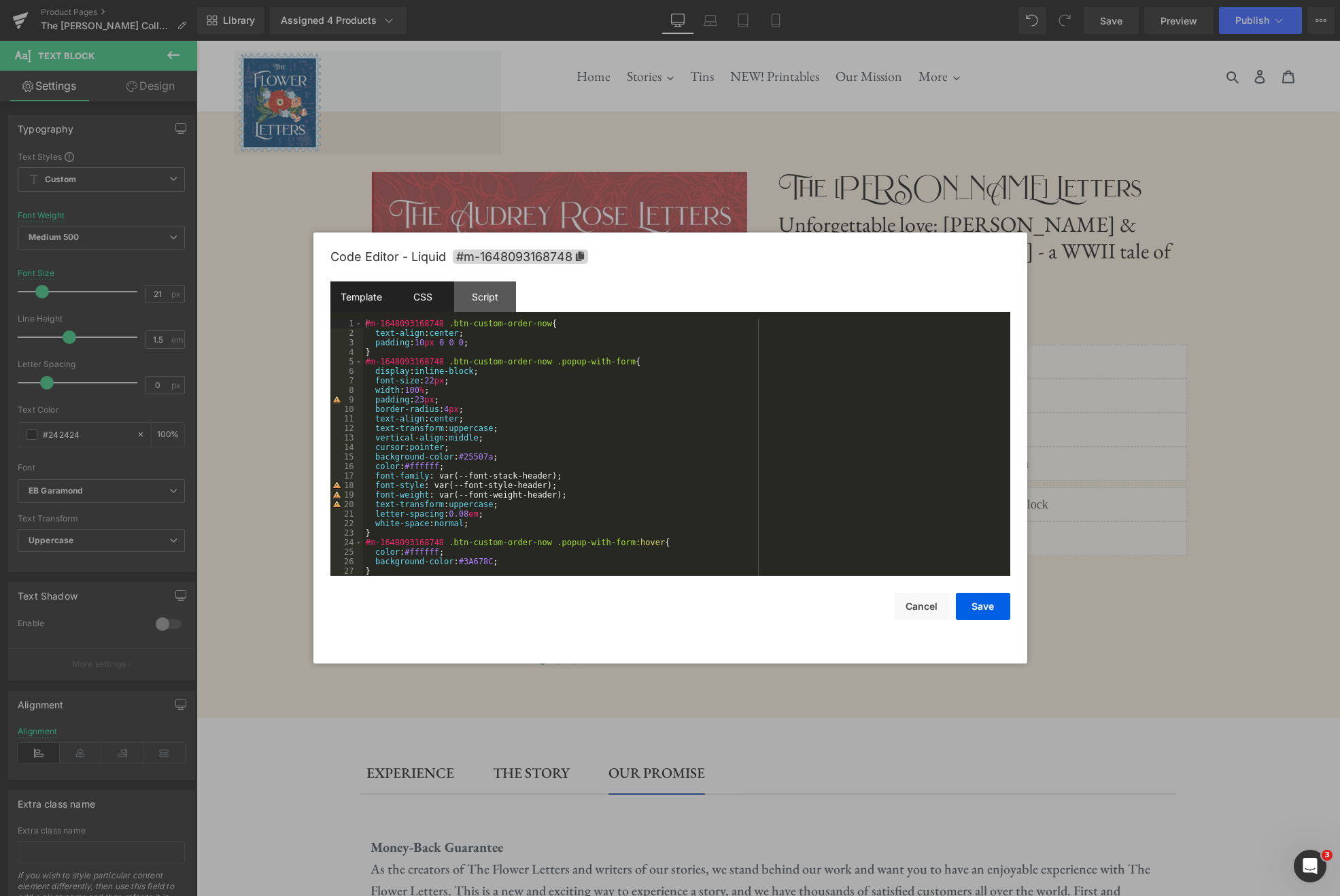
click at [360, 298] on div "Template" at bounding box center [361, 297] width 62 height 31
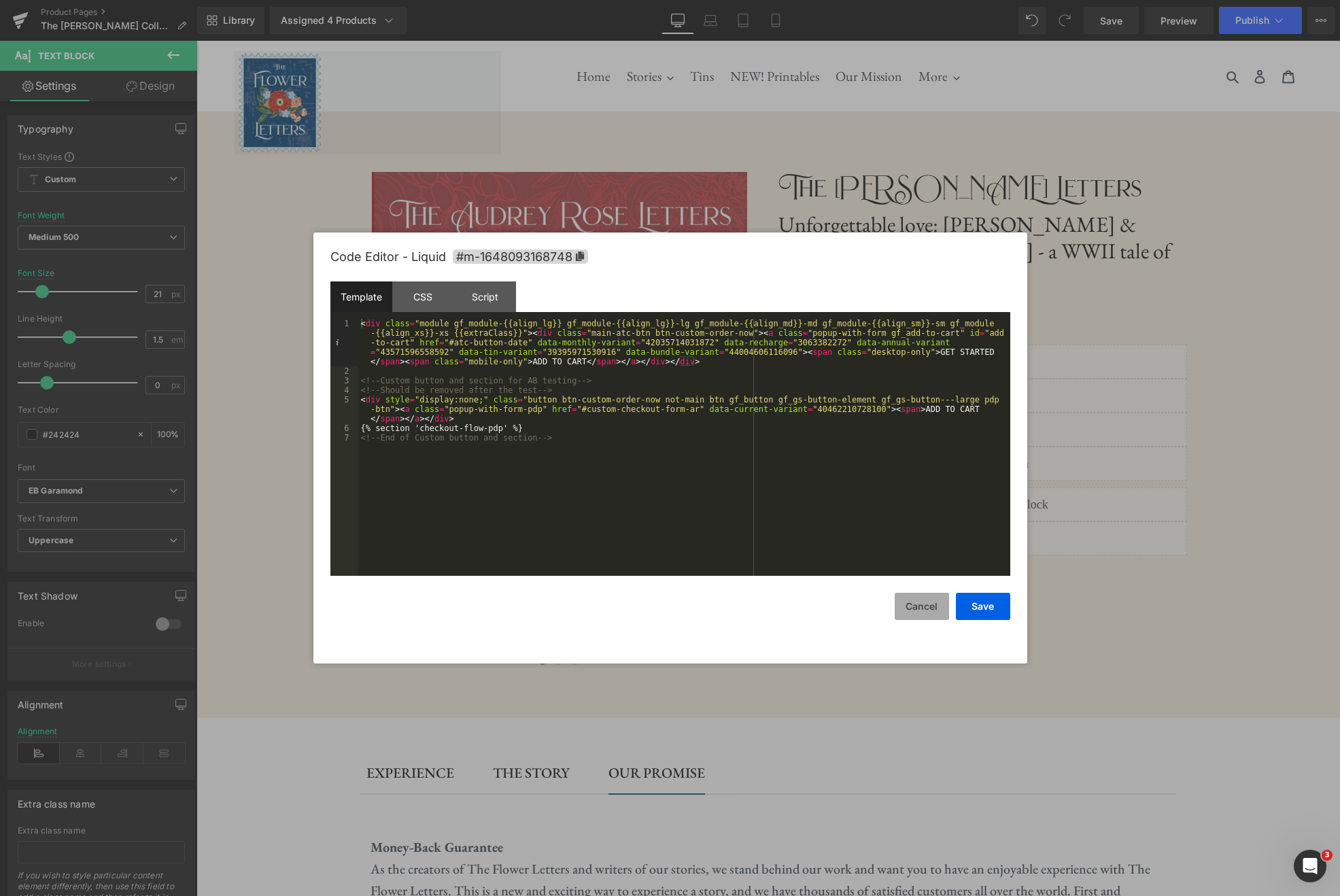
click at [929, 606] on button "Cancel" at bounding box center [922, 606] width 54 height 27
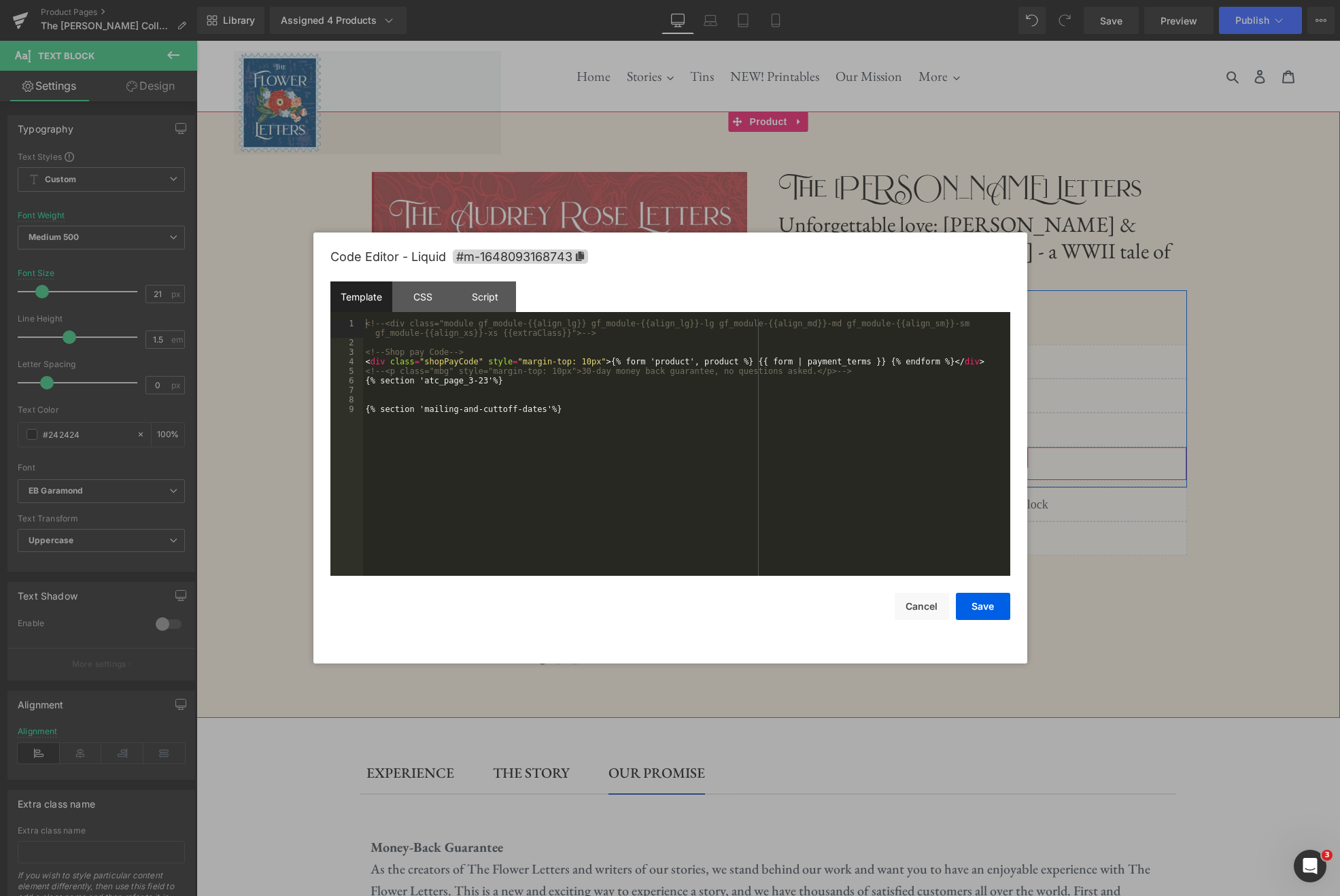
click at [996, 446] on div "Liquid" at bounding box center [982, 463] width 408 height 34
click at [436, 292] on div "CSS" at bounding box center [423, 297] width 62 height 31
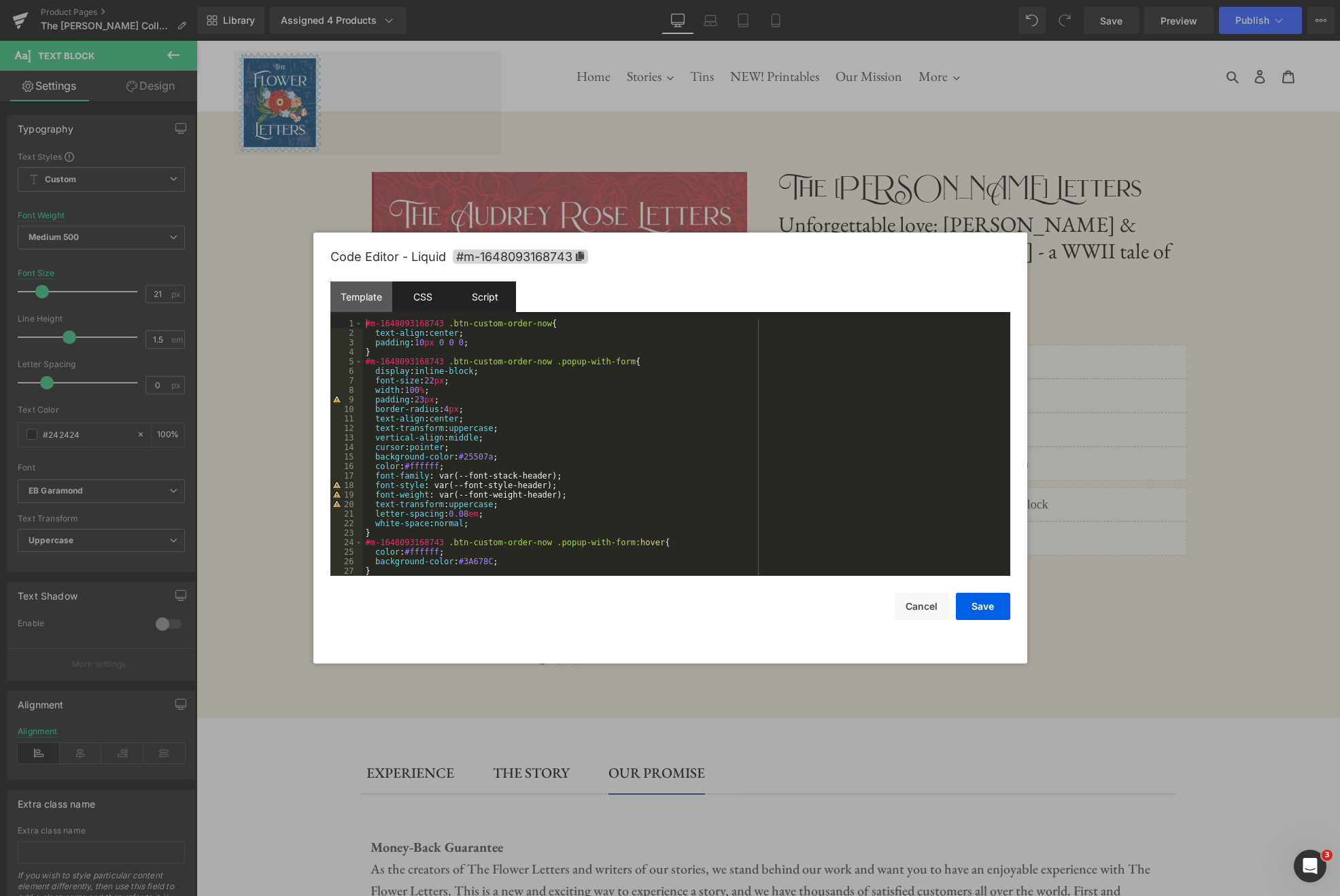
click at [475, 297] on div "Script" at bounding box center [485, 297] width 62 height 31
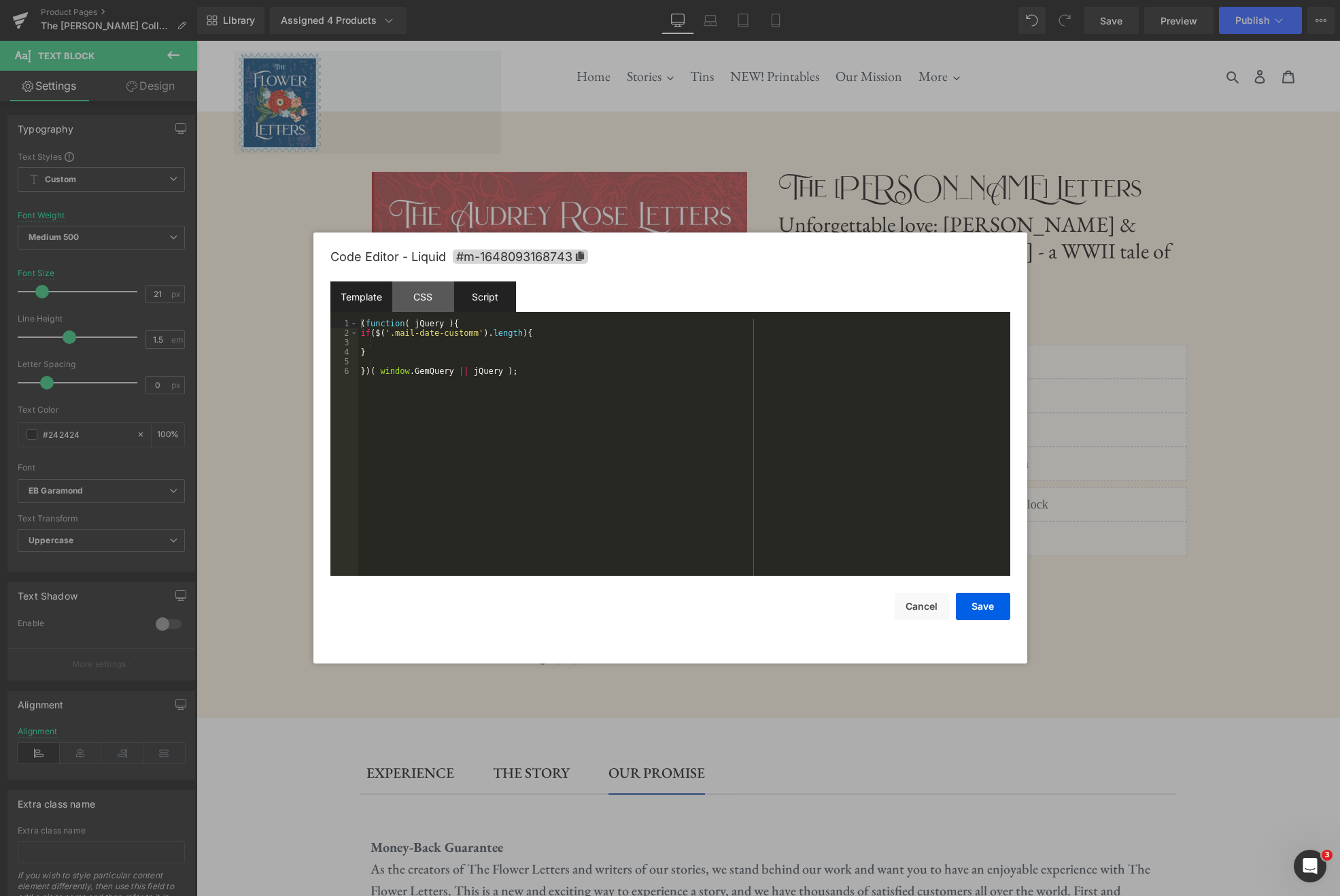
click at [361, 296] on div "Template" at bounding box center [361, 297] width 62 height 31
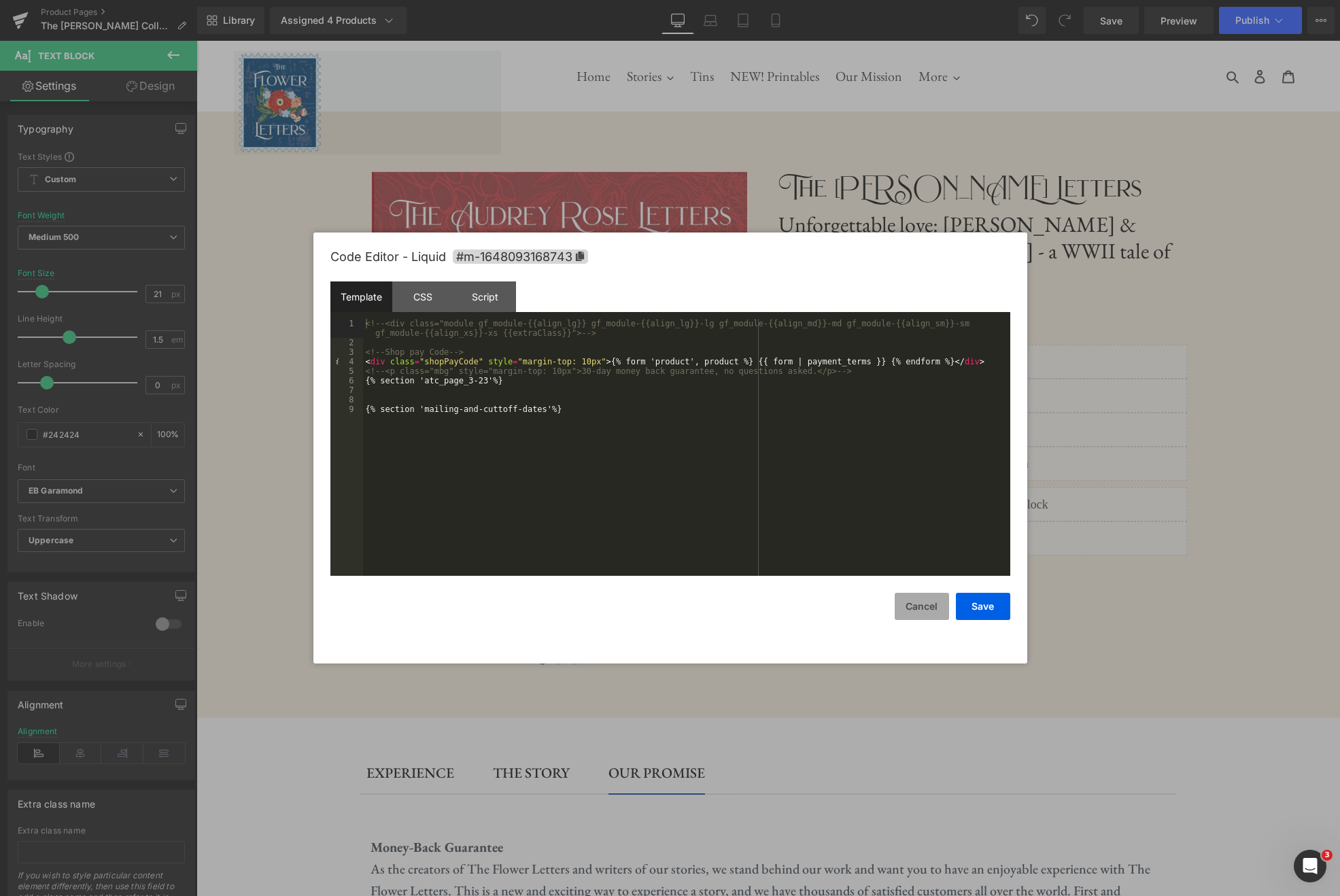
click at [924, 603] on button "Cancel" at bounding box center [922, 606] width 54 height 27
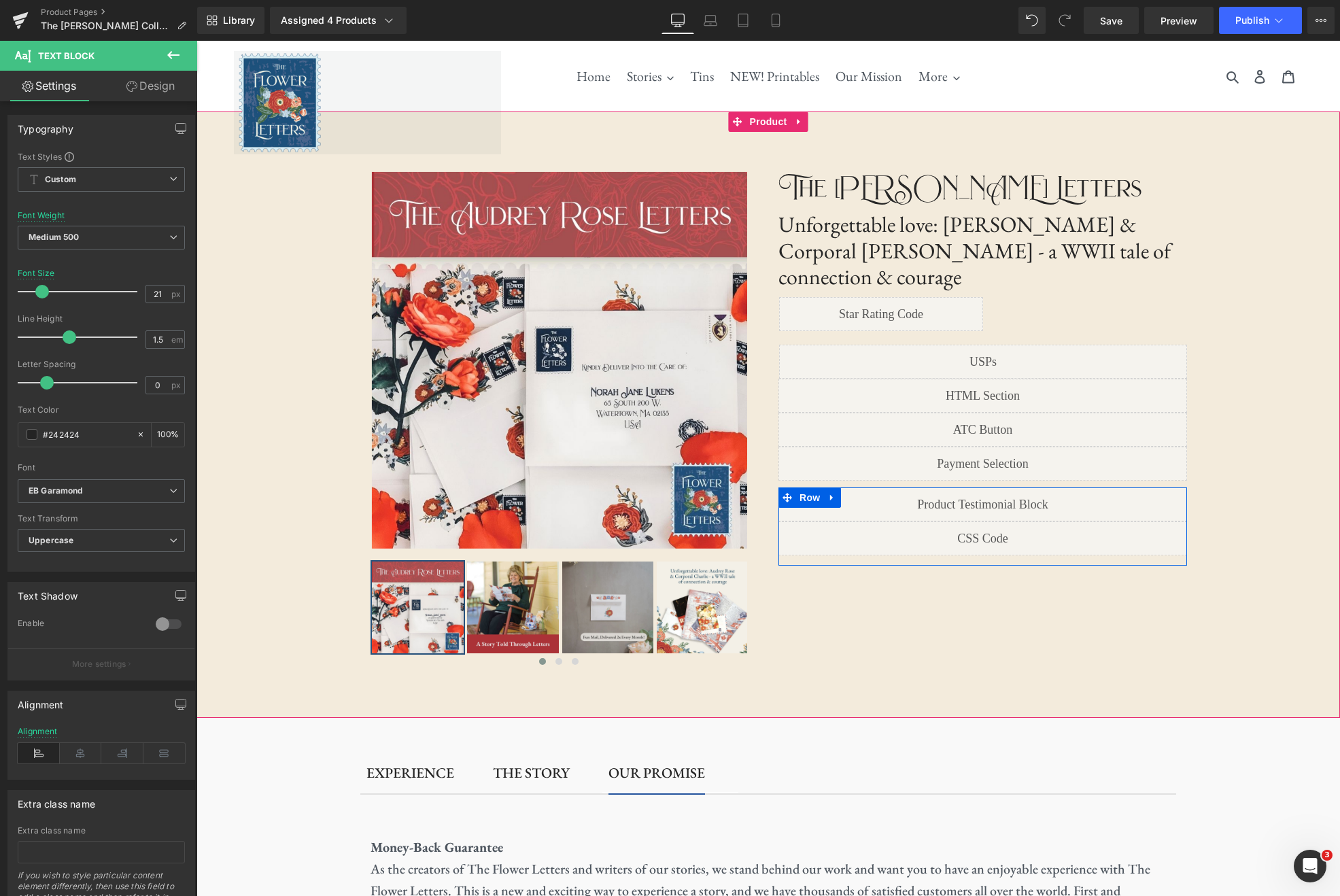
click at [993, 521] on div "Liquid" at bounding box center [982, 538] width 408 height 34
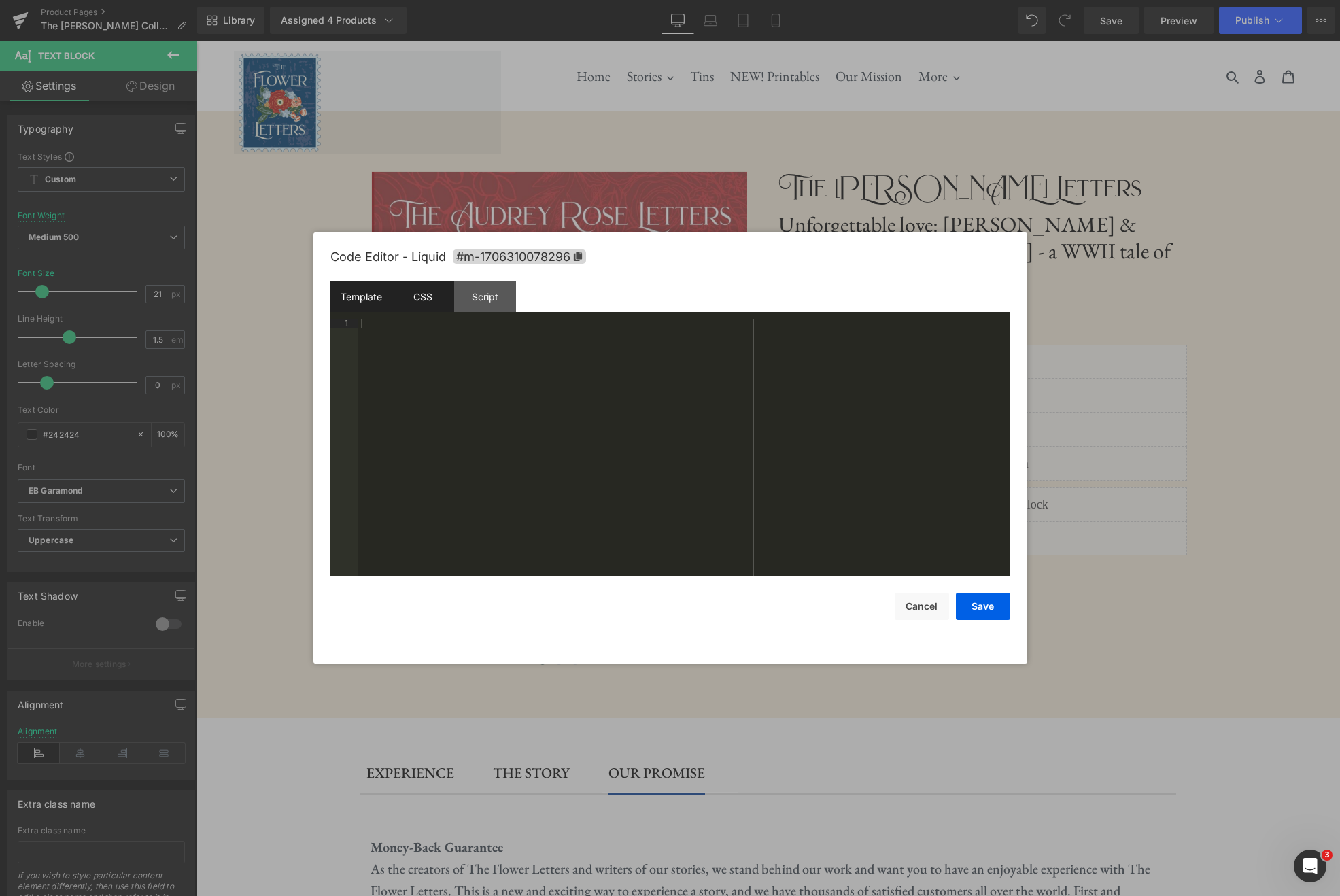
click at [423, 306] on div "CSS" at bounding box center [423, 297] width 62 height 31
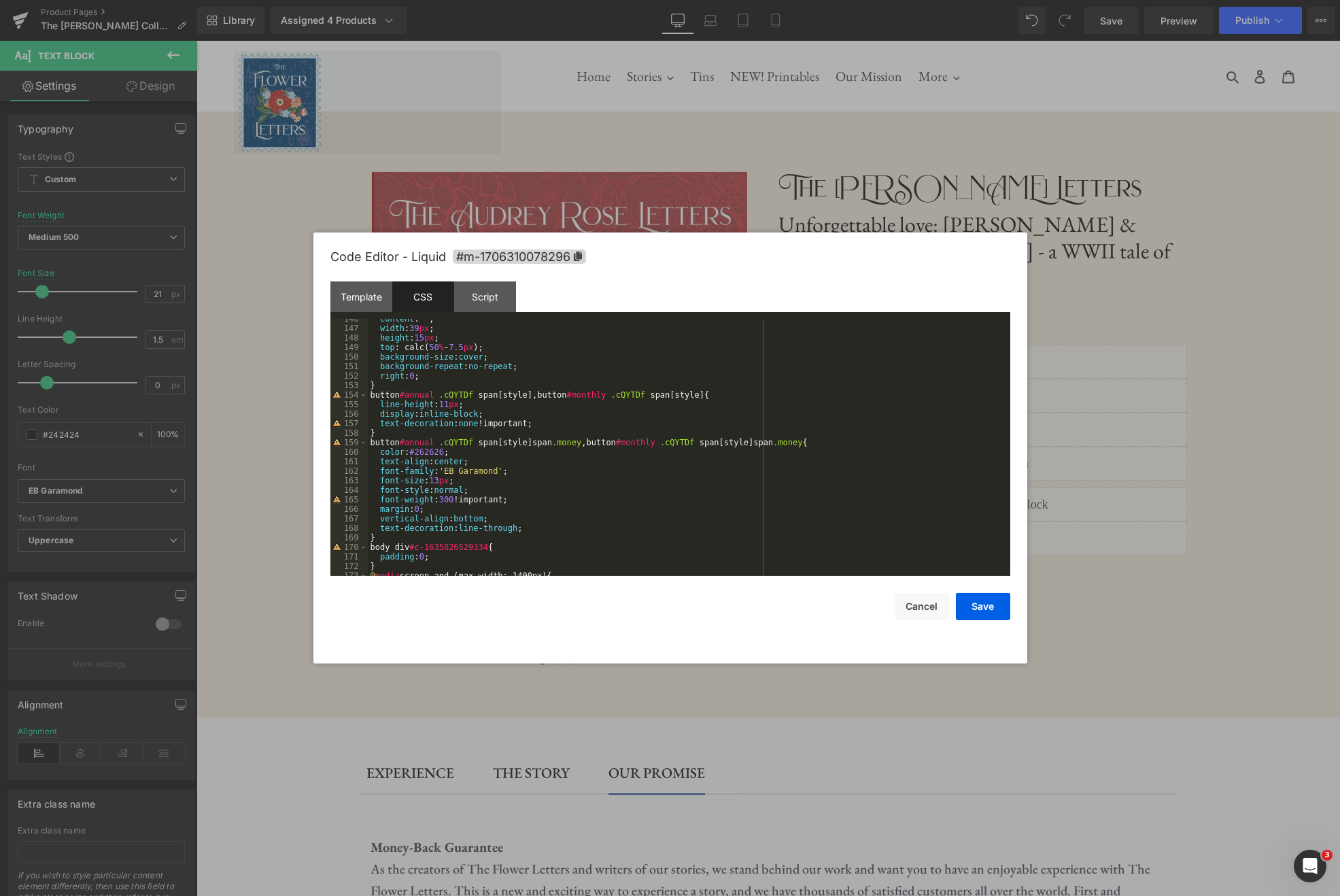
scroll to position [1272, 0]
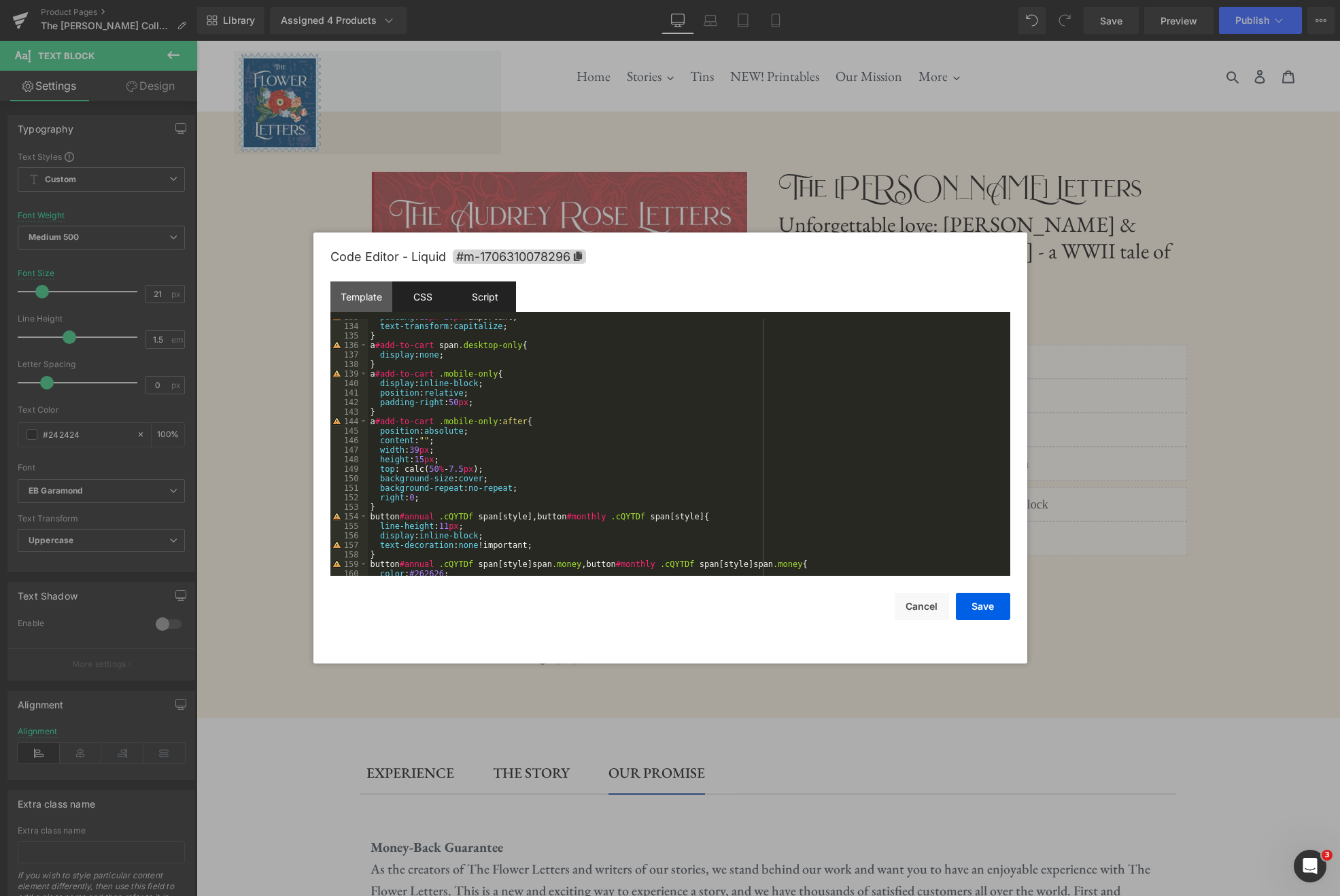
click at [485, 295] on div "Script" at bounding box center [485, 297] width 62 height 31
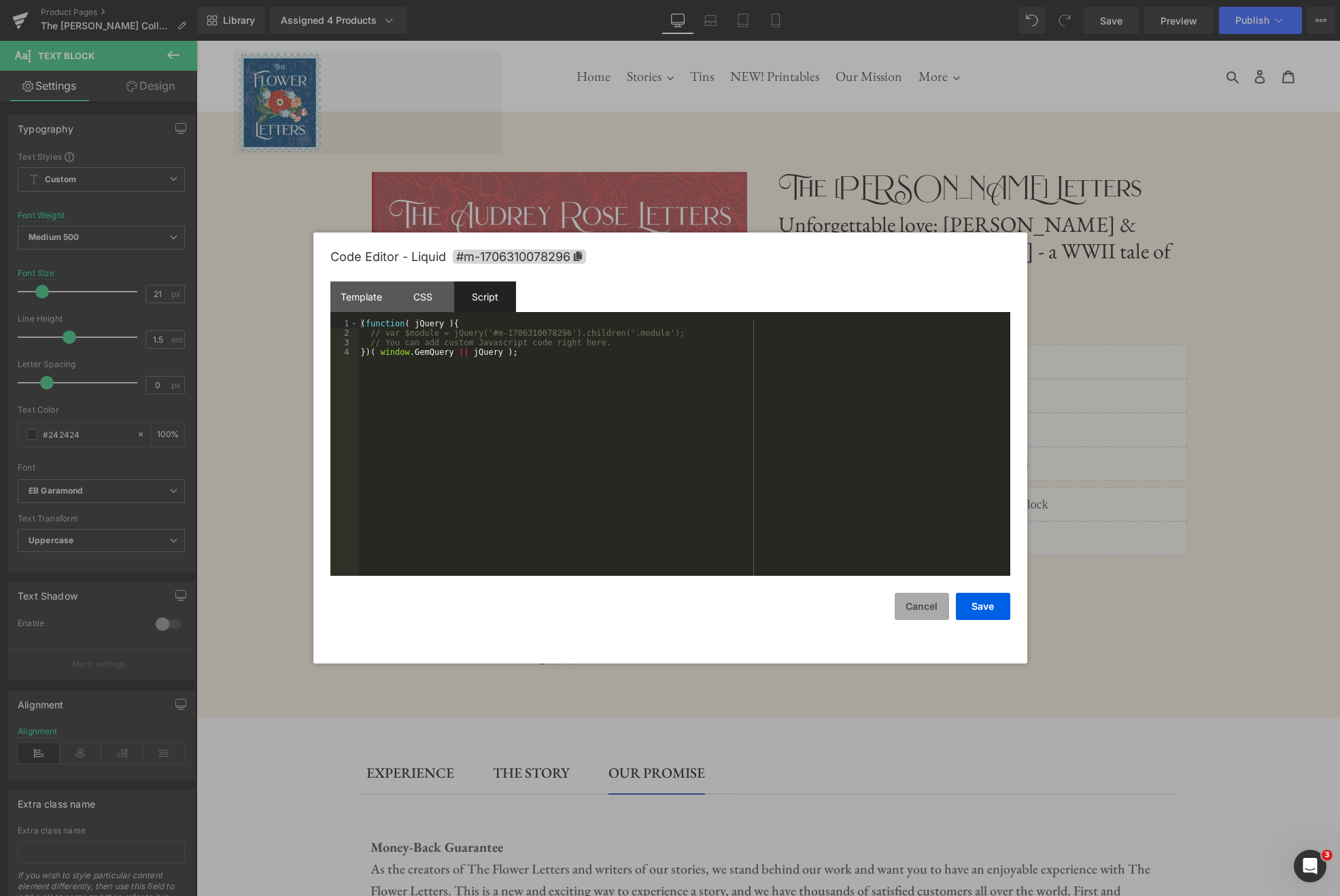
click at [926, 606] on button "Cancel" at bounding box center [922, 606] width 54 height 27
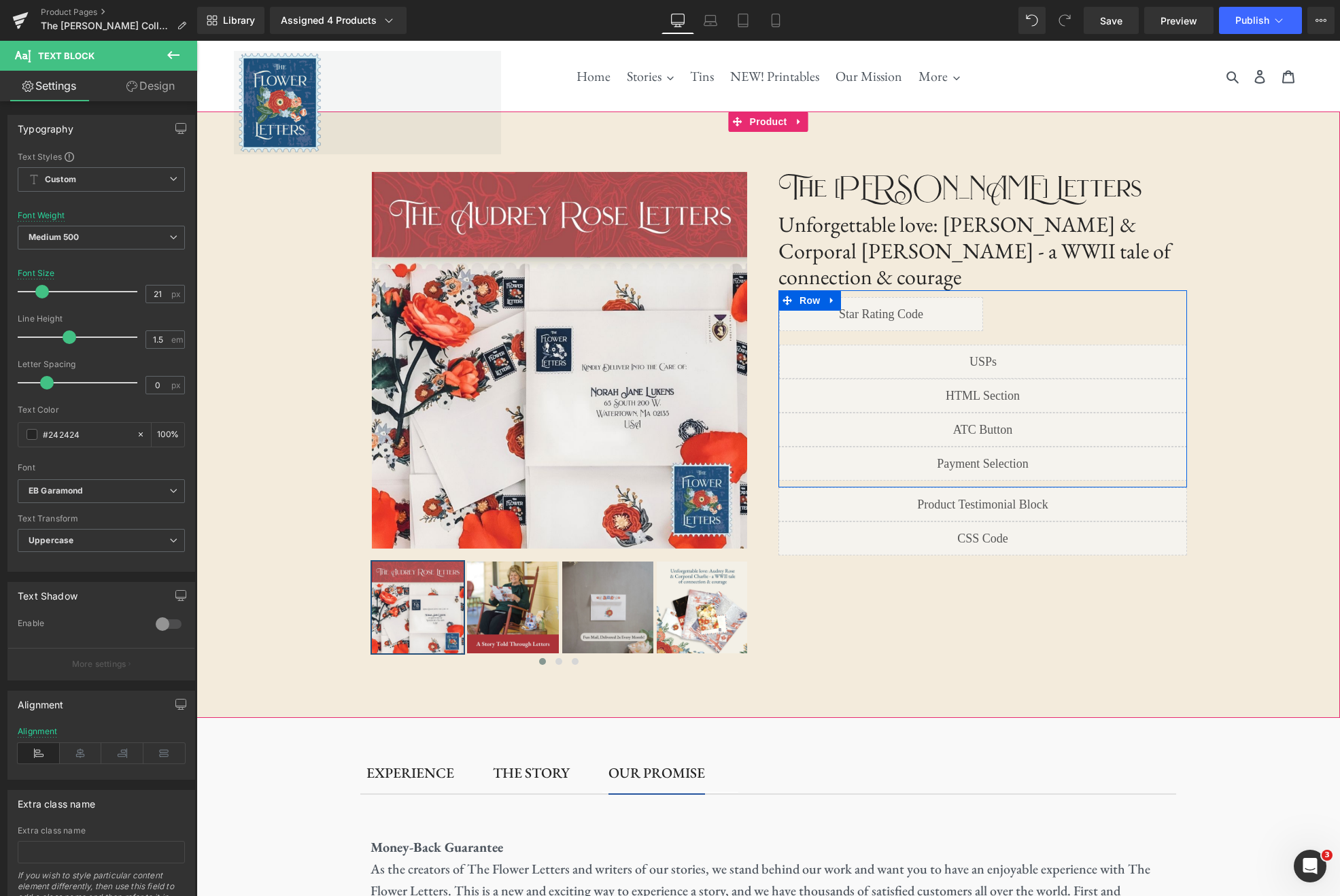
click at [1003, 446] on div "Liquid" at bounding box center [982, 463] width 408 height 34
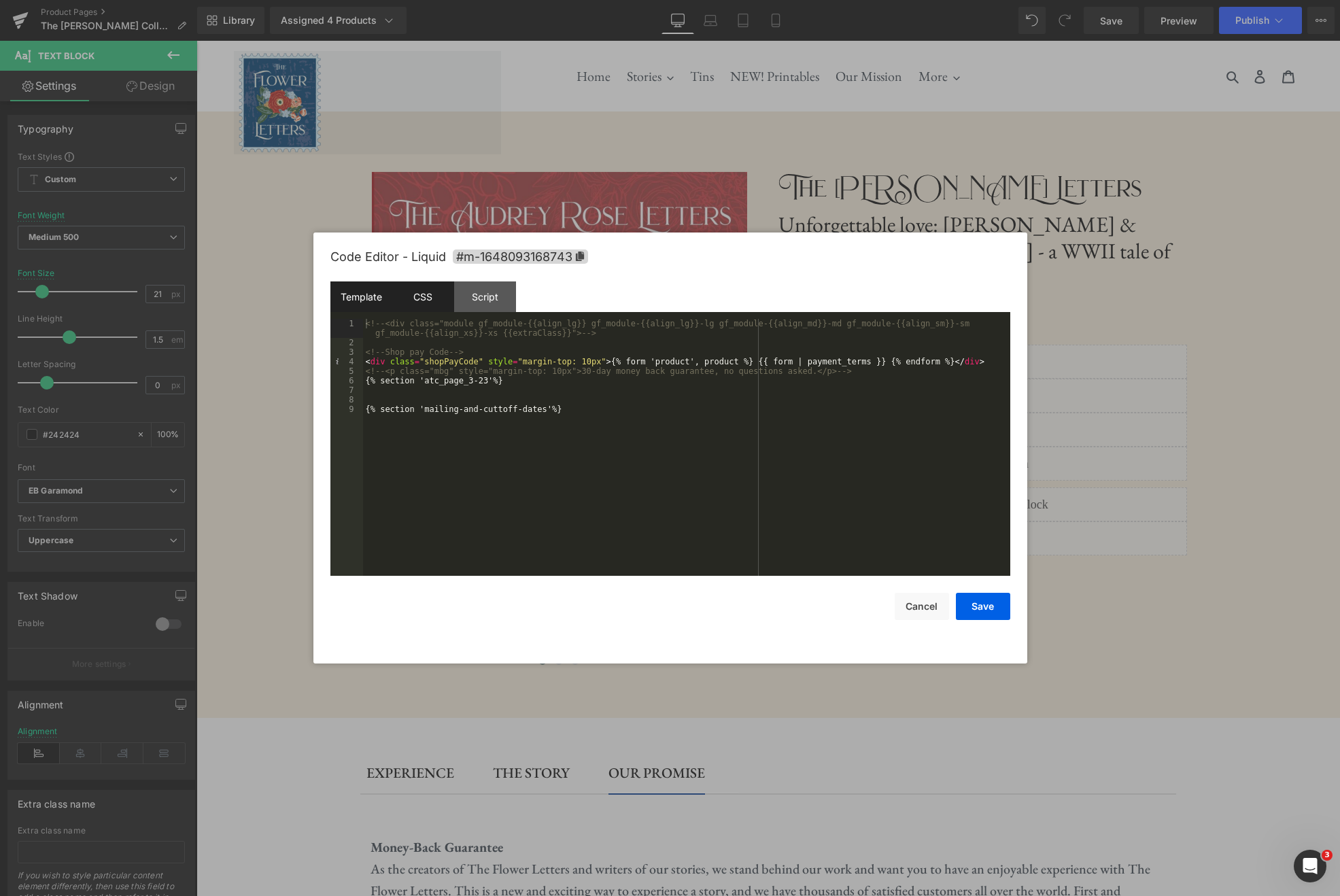
click at [427, 297] on div "CSS" at bounding box center [423, 297] width 62 height 31
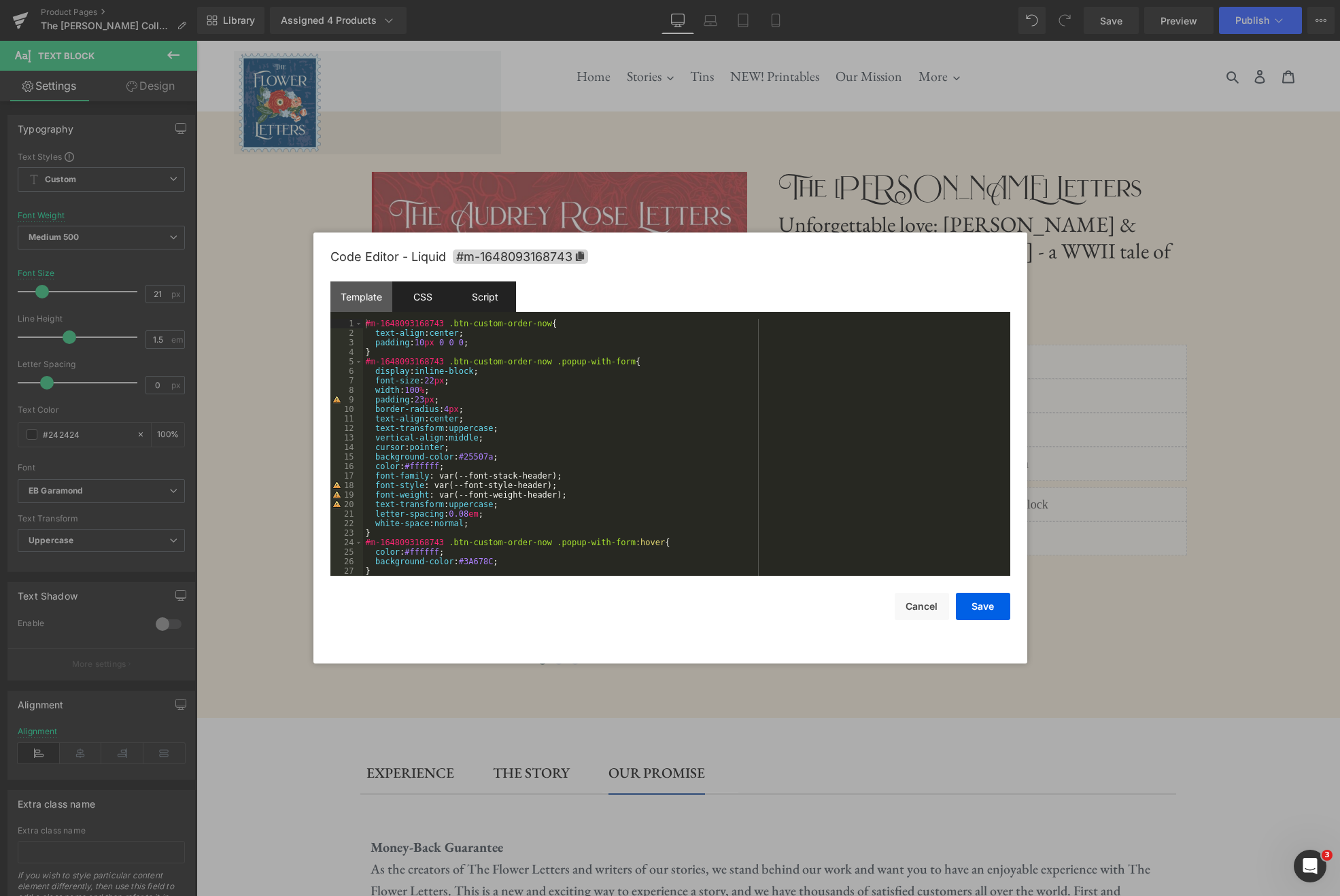
click at [507, 299] on div "Script" at bounding box center [485, 297] width 62 height 31
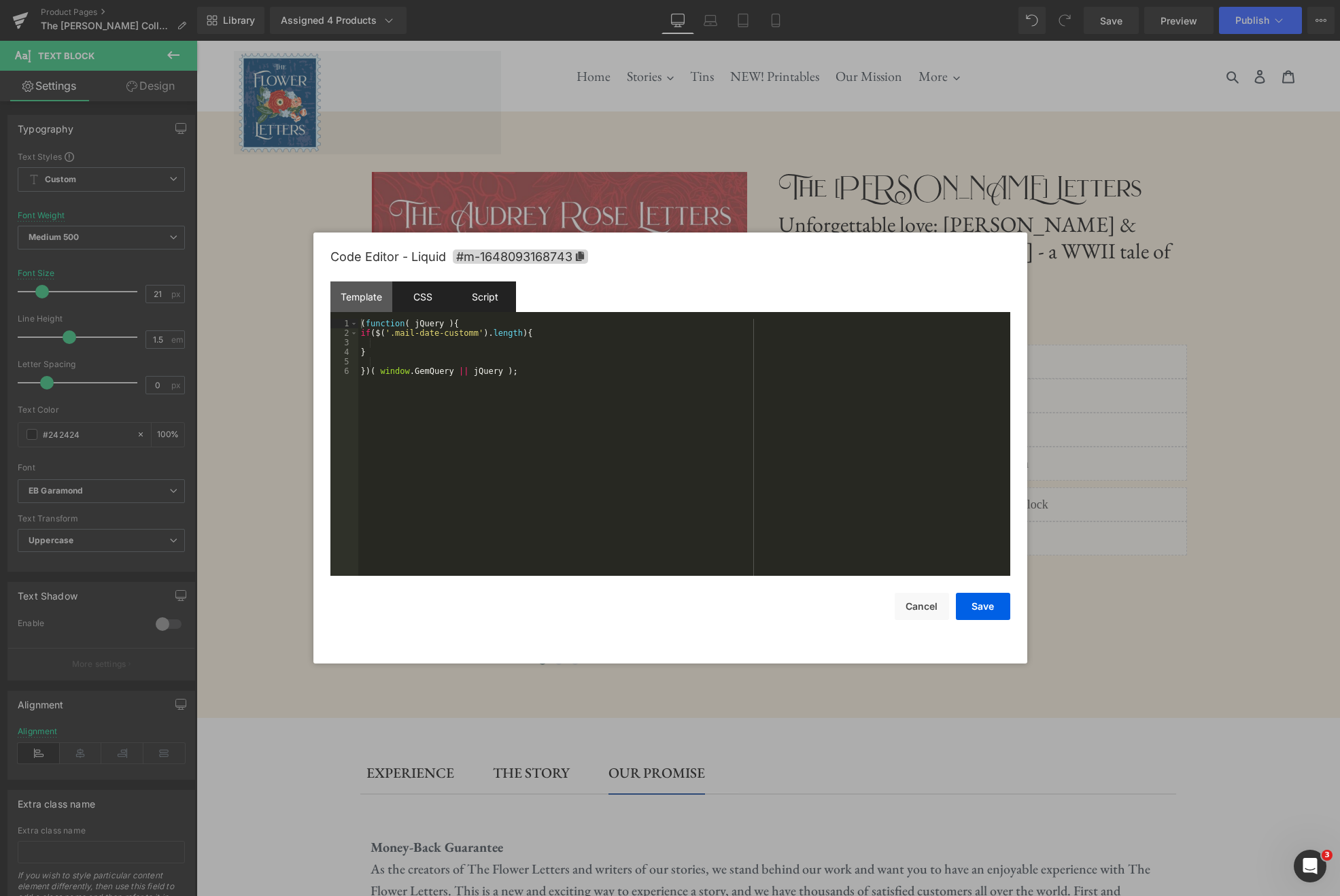
click at [418, 299] on div "CSS" at bounding box center [423, 297] width 62 height 31
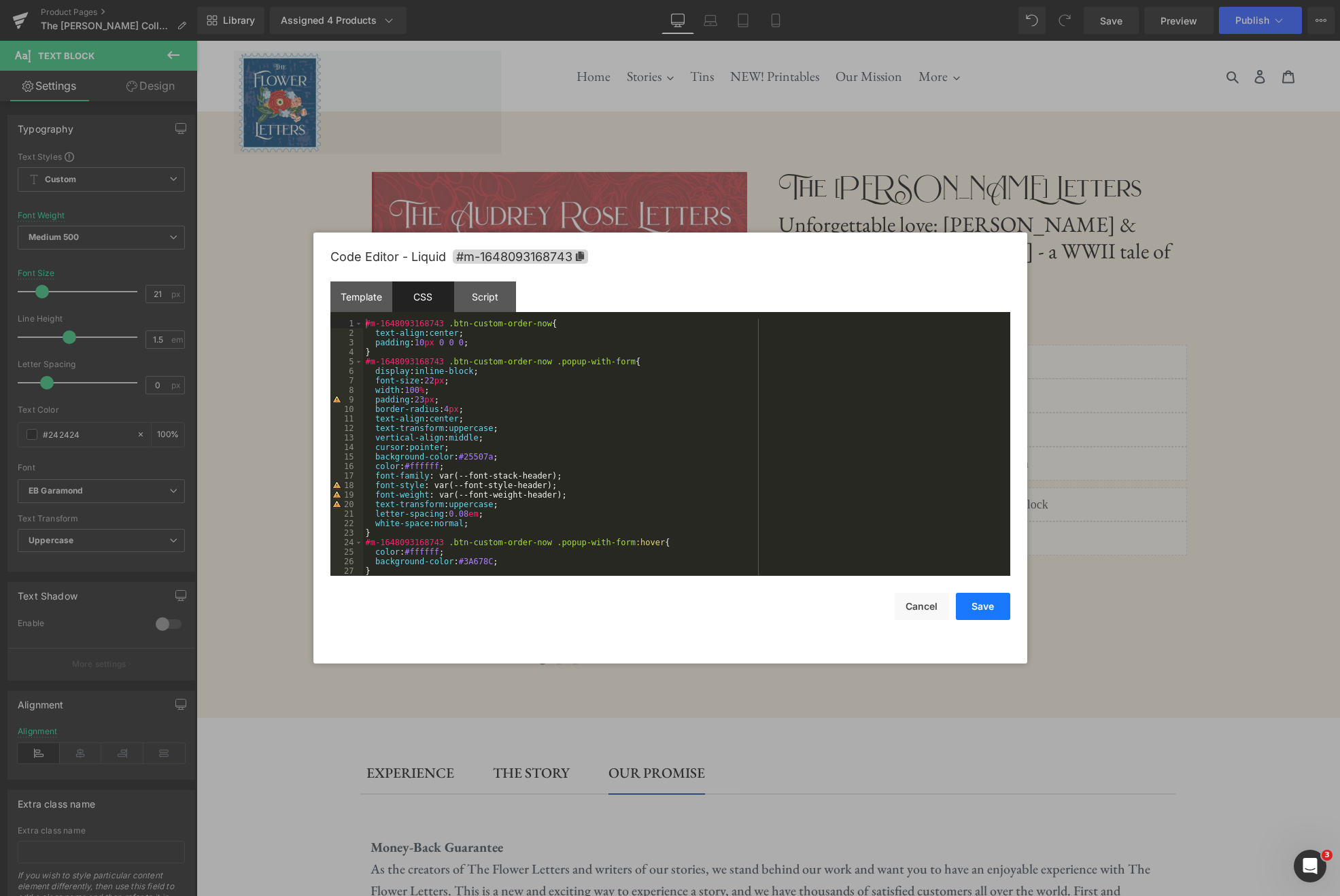
drag, startPoint x: 925, startPoint y: 613, endPoint x: 980, endPoint y: 601, distance: 56.3
click at [925, 613] on button "Cancel" at bounding box center [922, 606] width 54 height 27
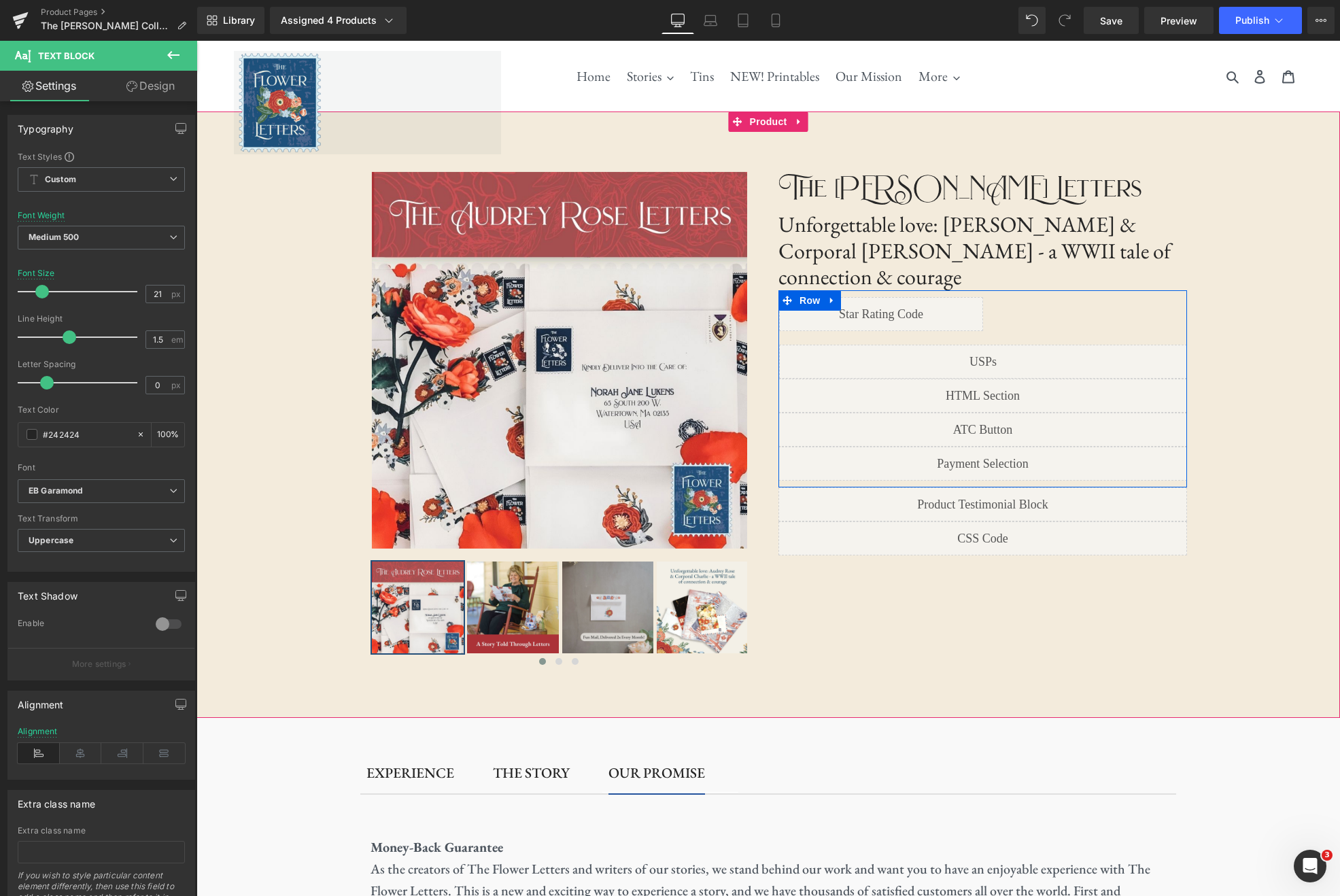
click at [1002, 446] on div "Liquid" at bounding box center [982, 463] width 408 height 34
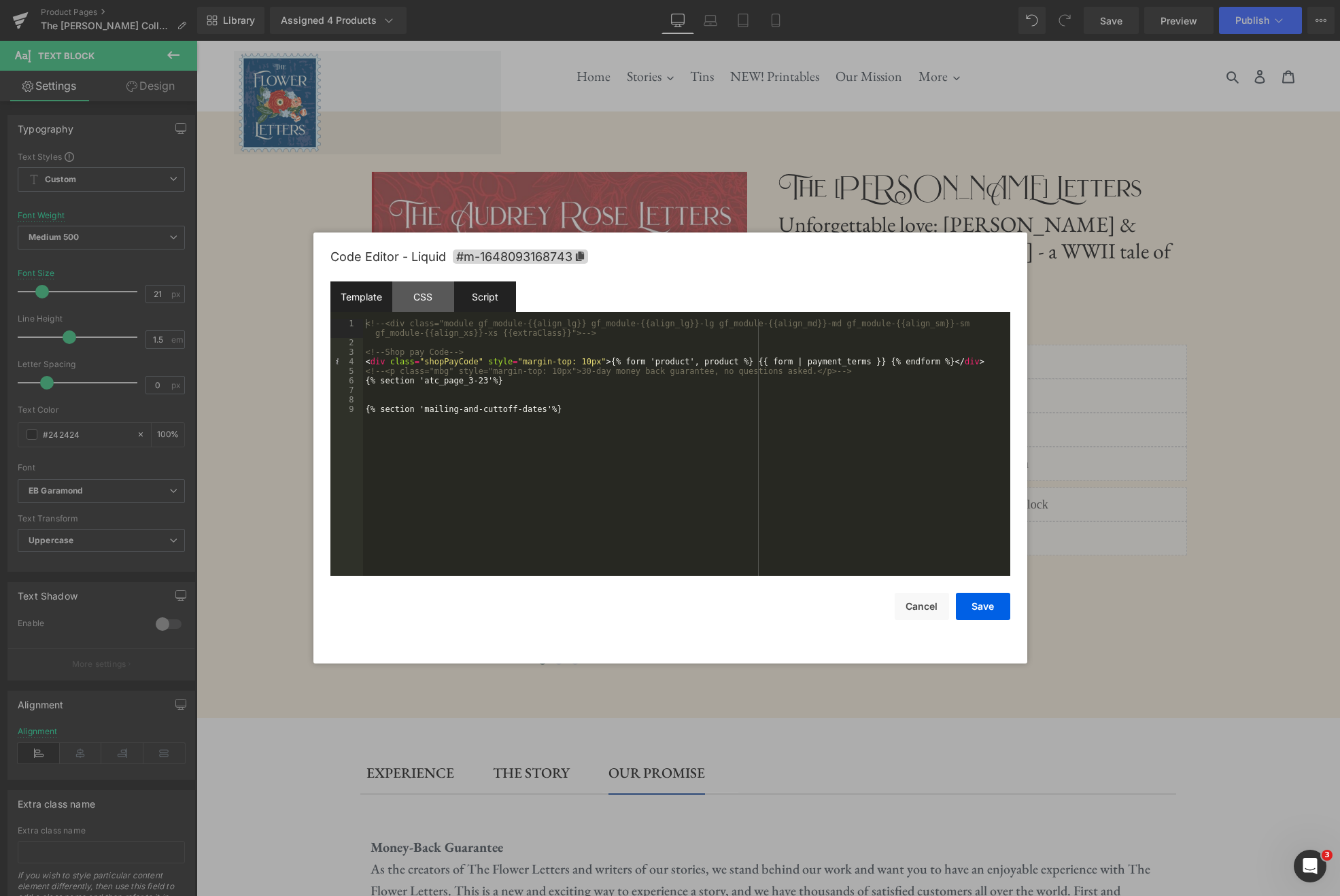
click at [493, 291] on div "Script" at bounding box center [485, 297] width 62 height 31
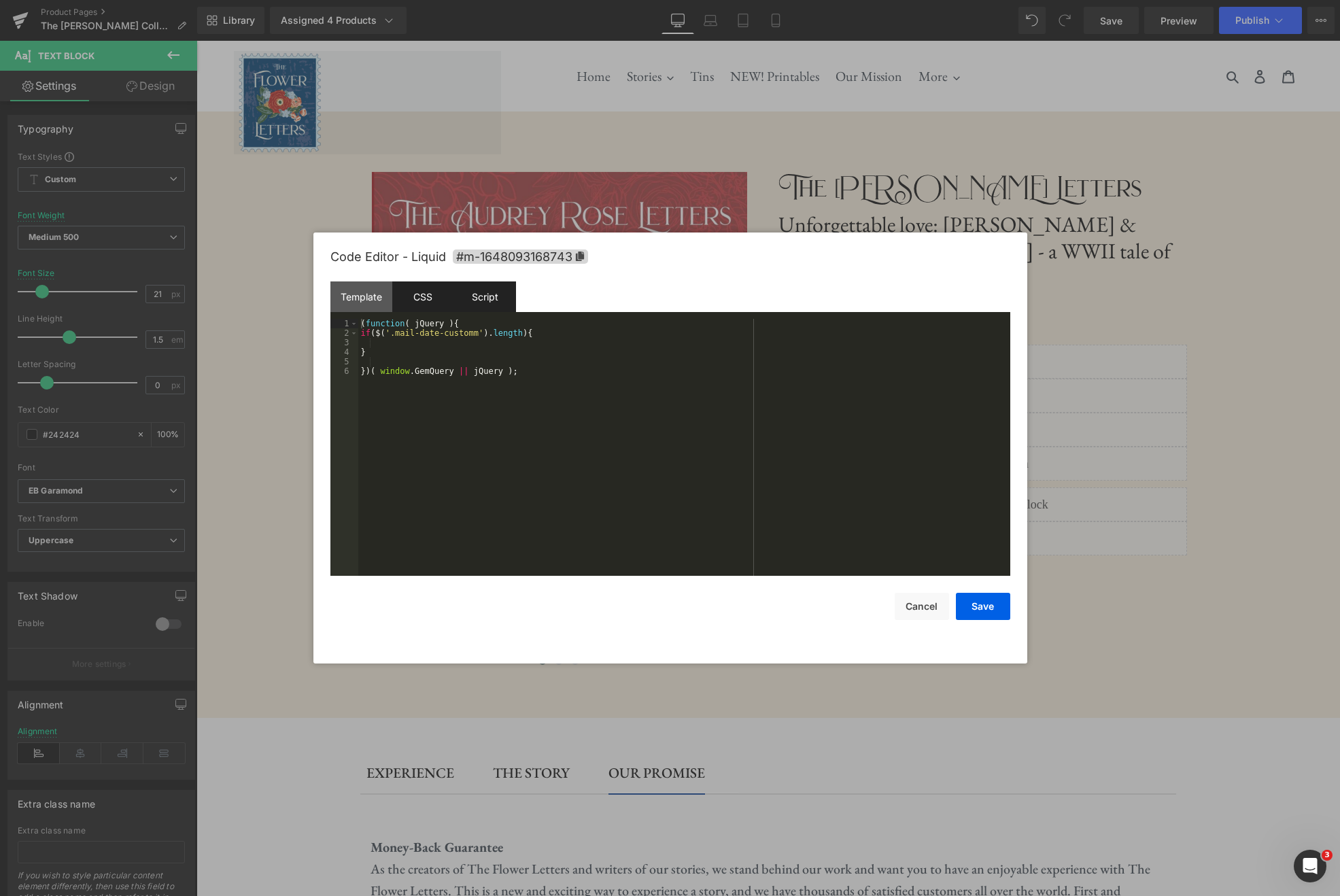
click at [424, 298] on div "CSS" at bounding box center [423, 297] width 62 height 31
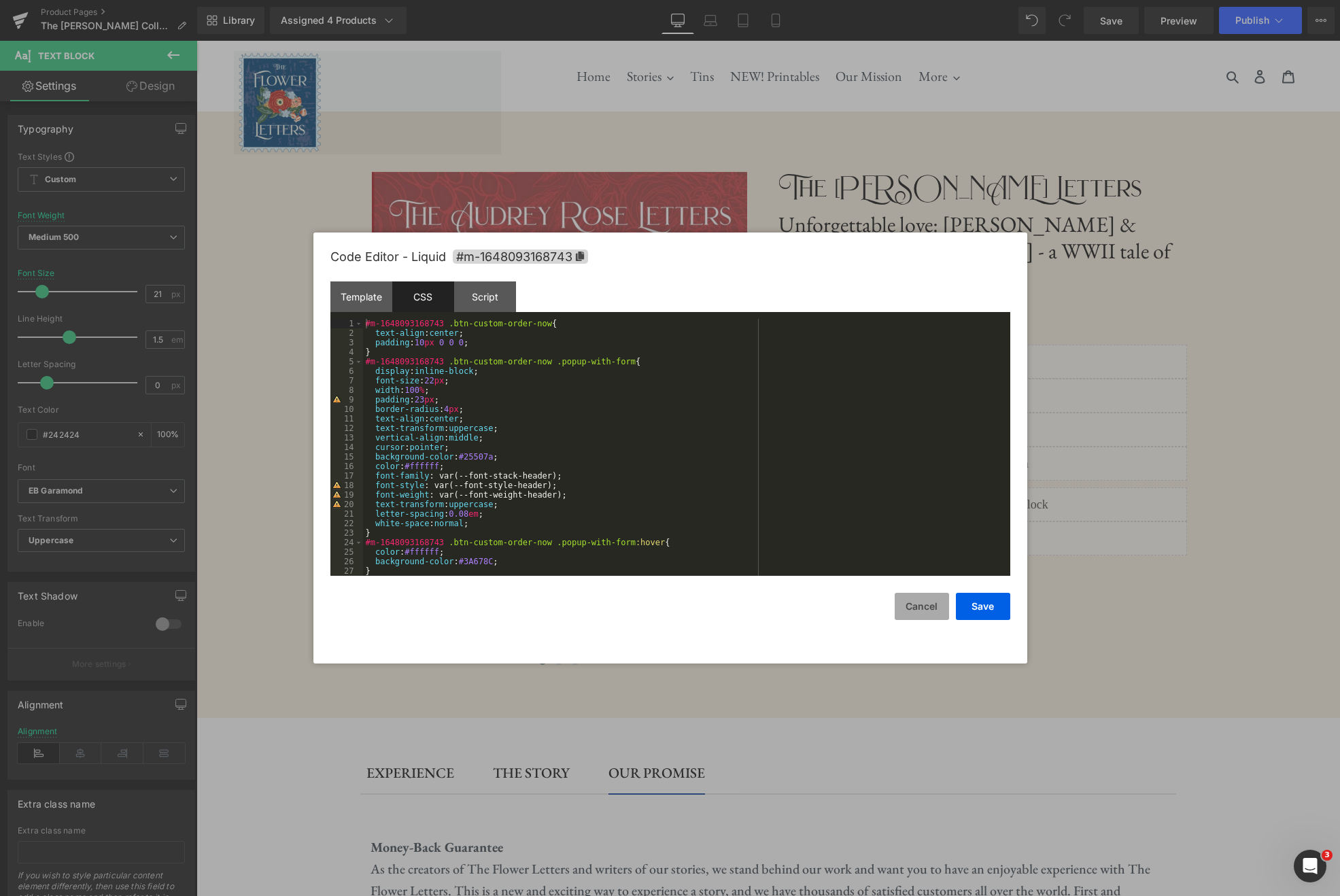
click at [918, 611] on button "Cancel" at bounding box center [922, 606] width 54 height 27
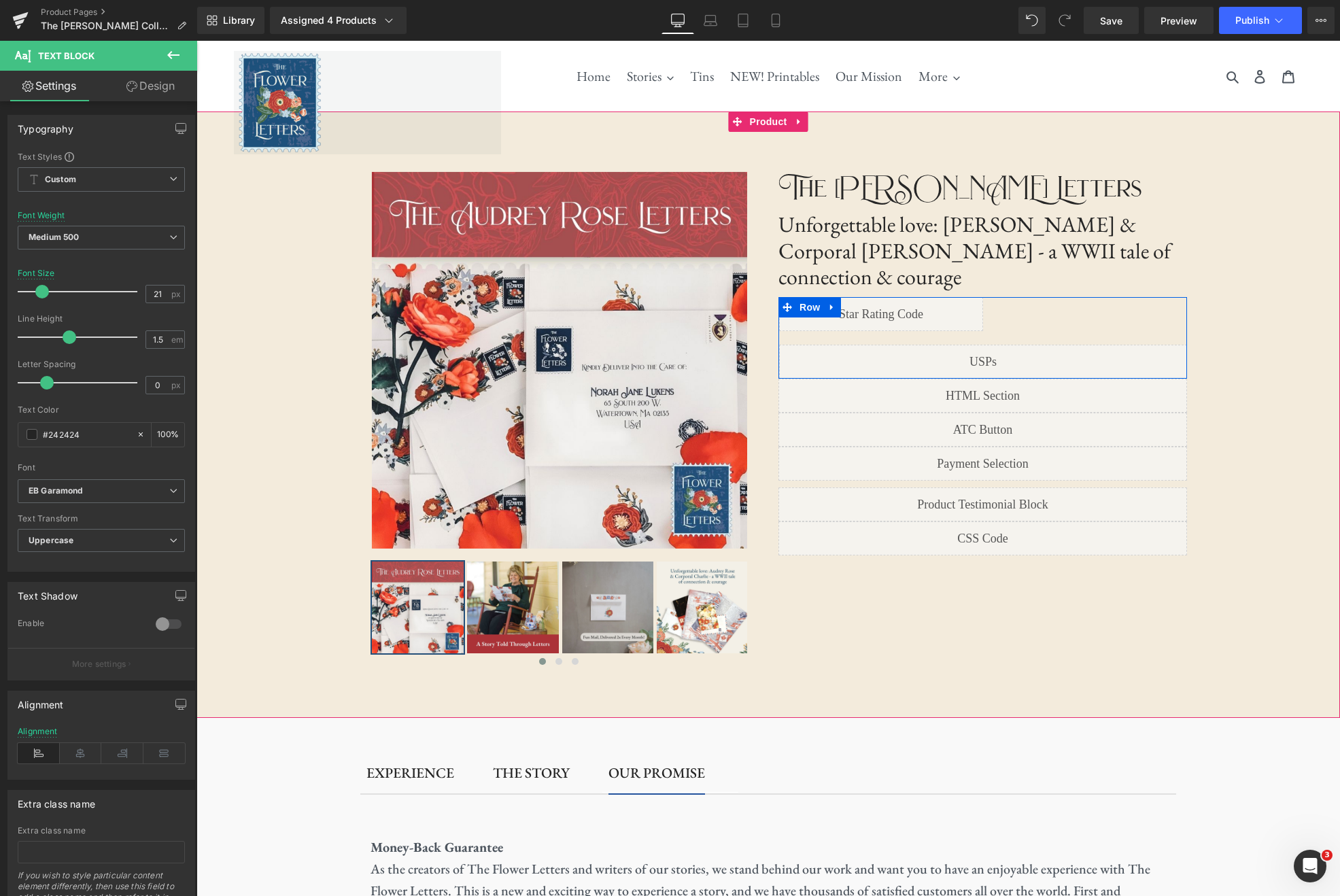
click at [1004, 344] on div "Liquid" at bounding box center [983, 361] width 408 height 34
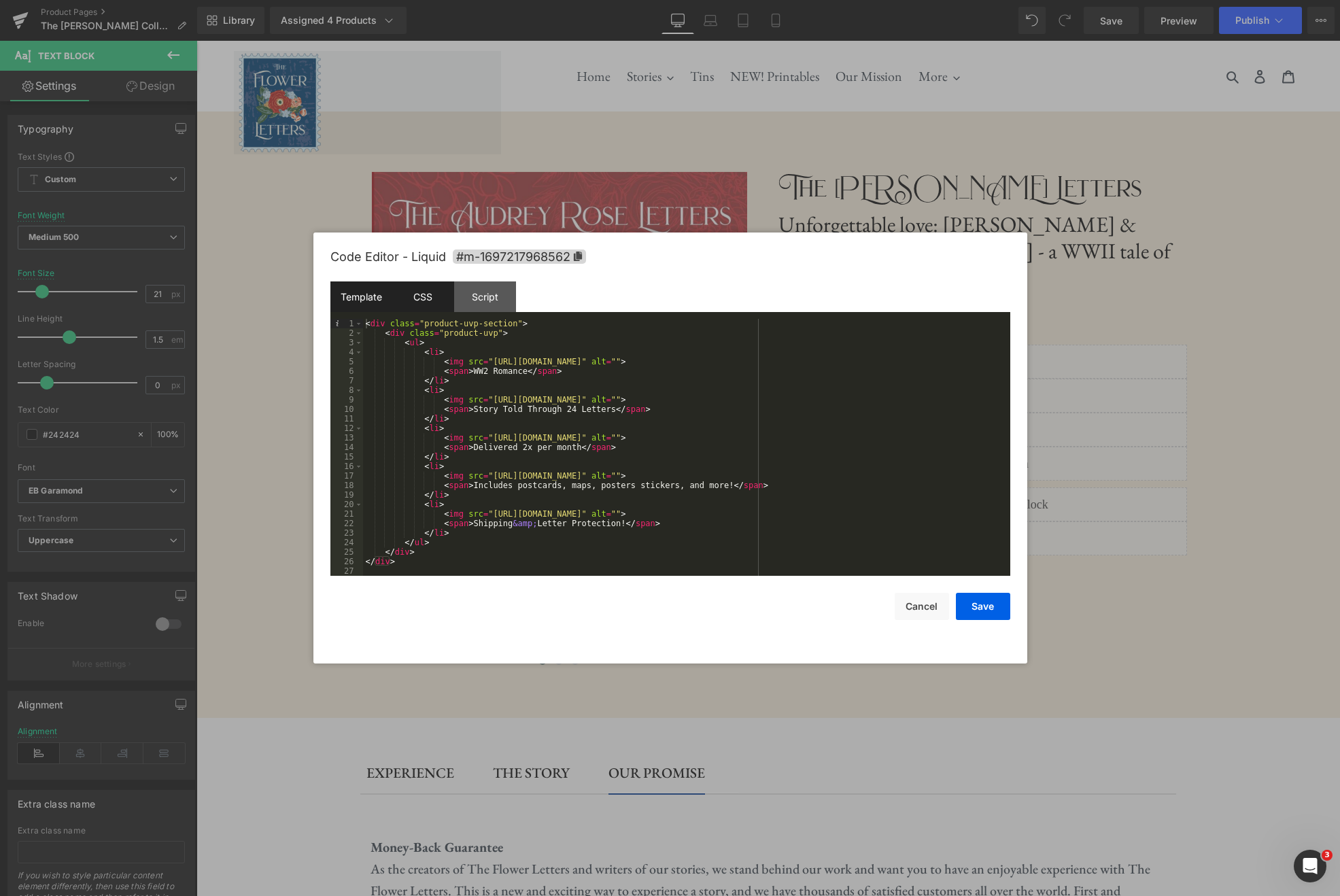
click at [423, 291] on div "CSS" at bounding box center [423, 297] width 62 height 31
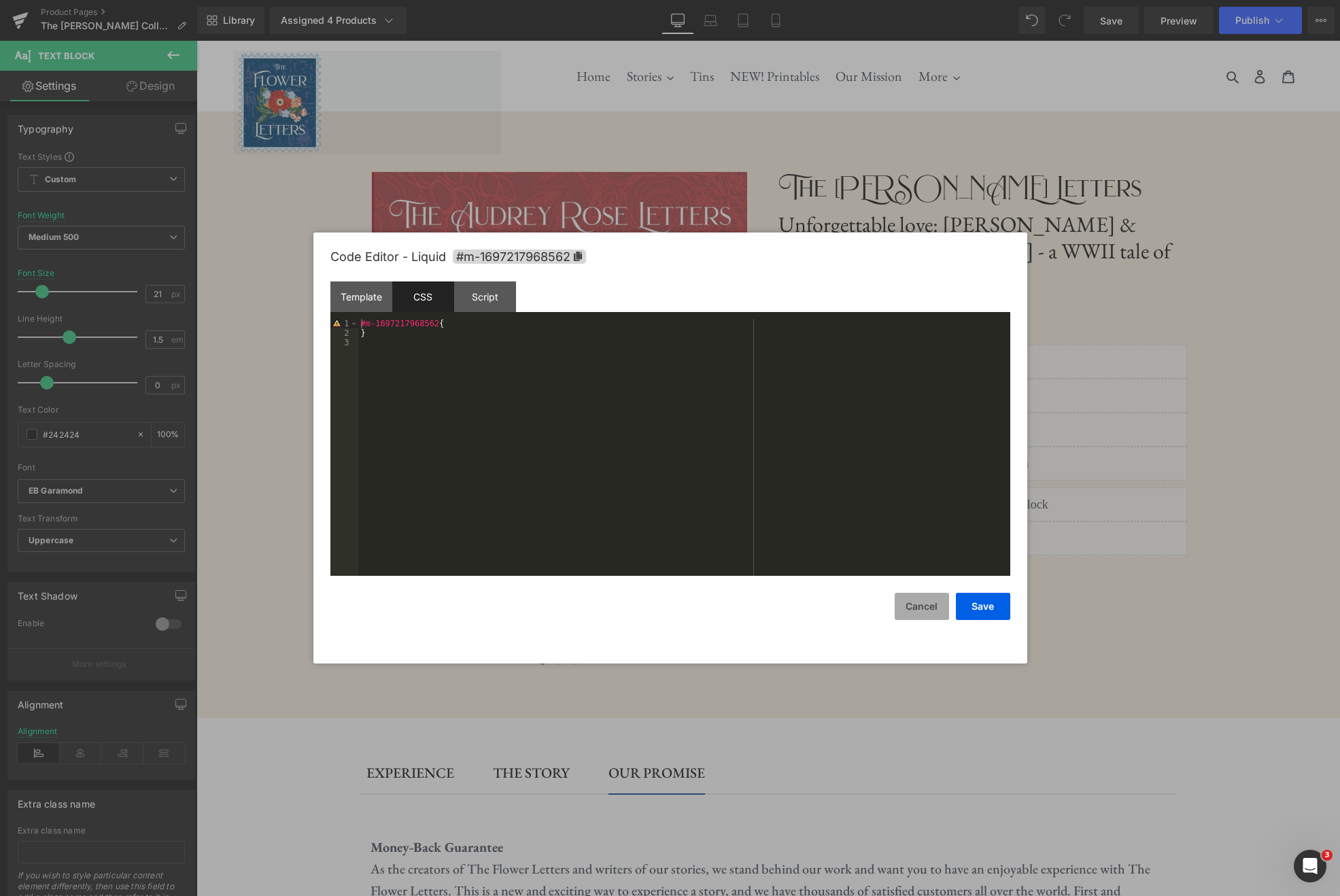
click at [932, 604] on button "Cancel" at bounding box center [922, 606] width 54 height 27
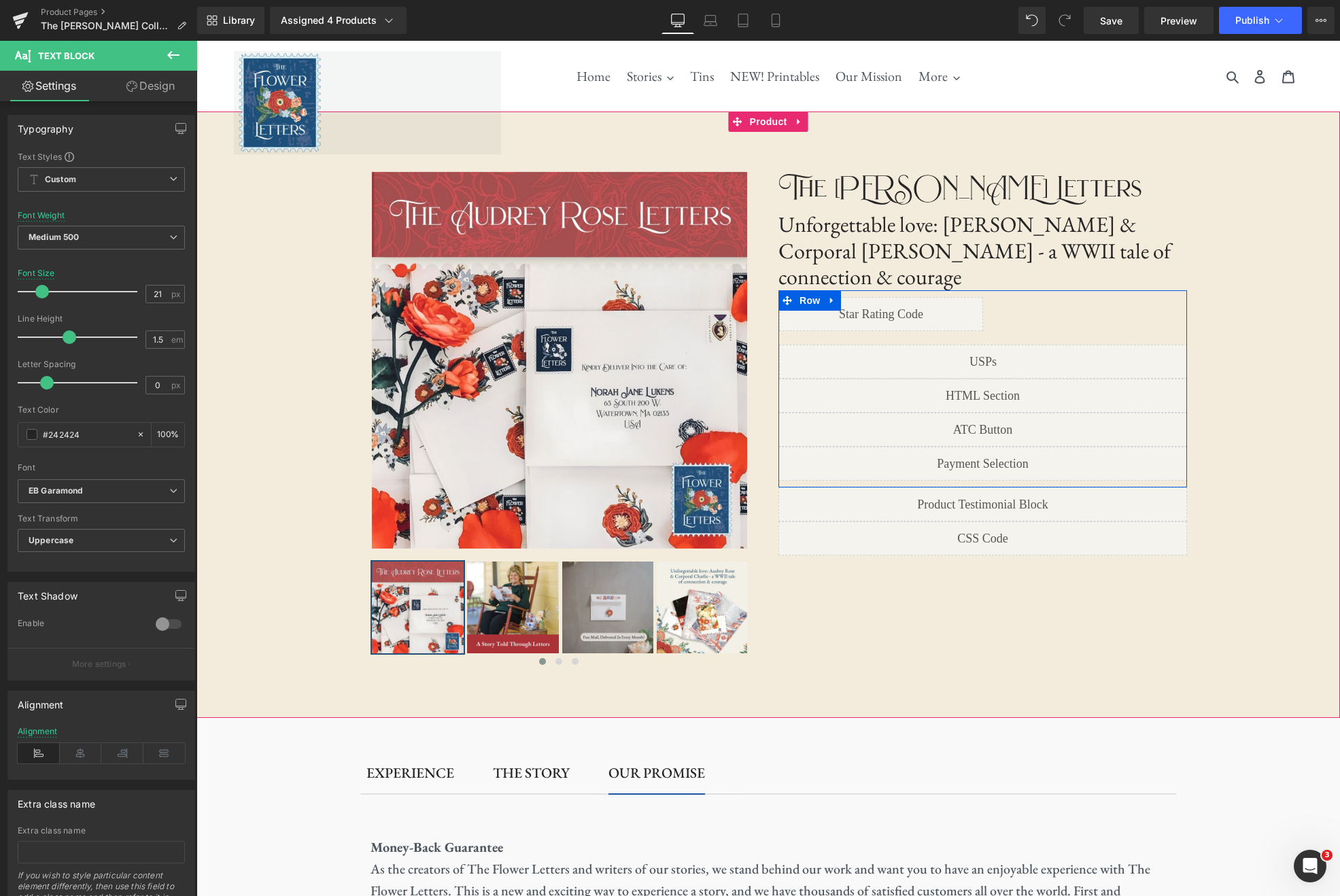
click at [1000, 379] on div "Liquid" at bounding box center [982, 396] width 408 height 34
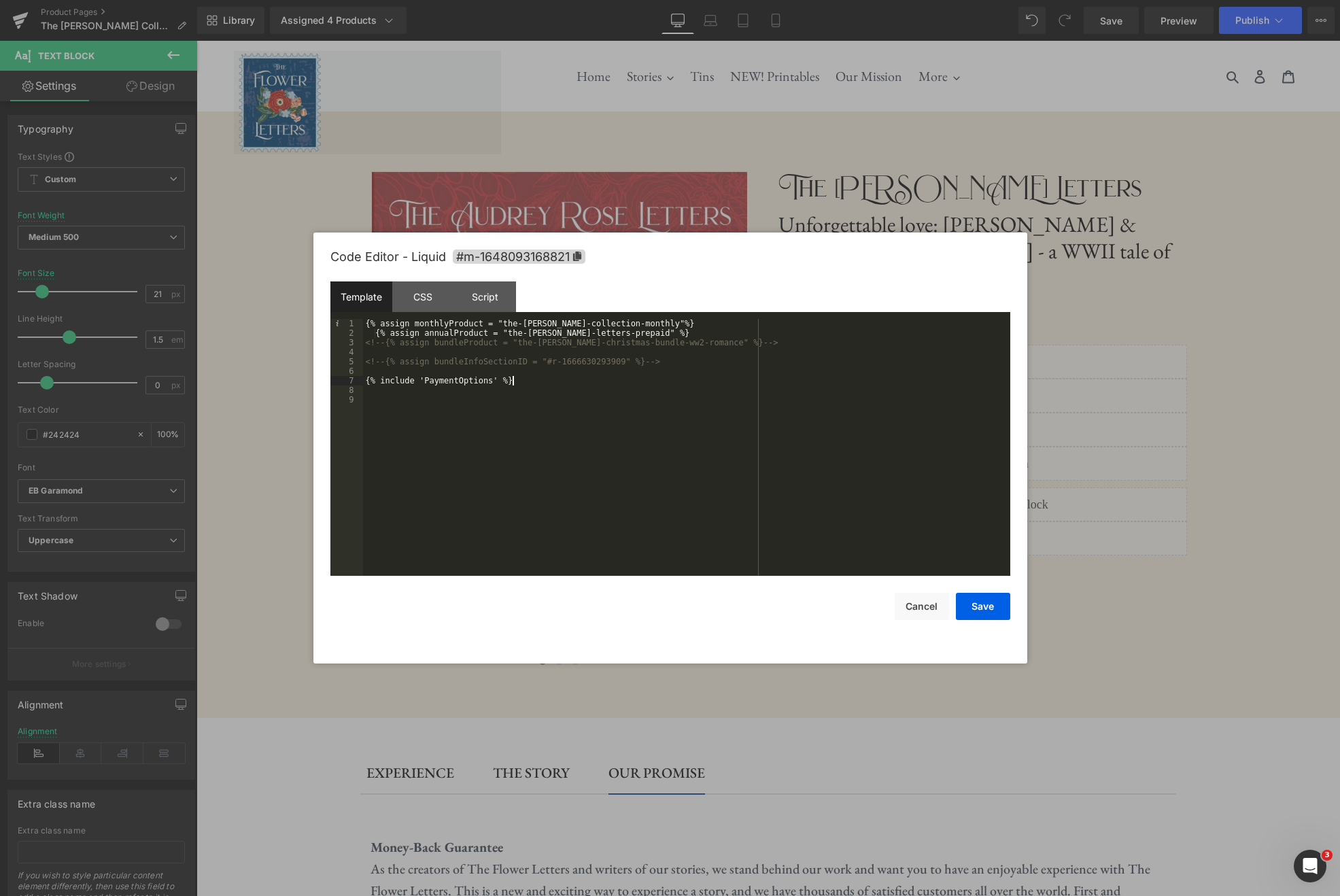
click at [579, 377] on div "{% assign monthlyProduct = "the-[PERSON_NAME]-collection-monthly"%} {% assign a…" at bounding box center [686, 457] width 648 height 276
click at [430, 304] on div "CSS" at bounding box center [423, 297] width 62 height 31
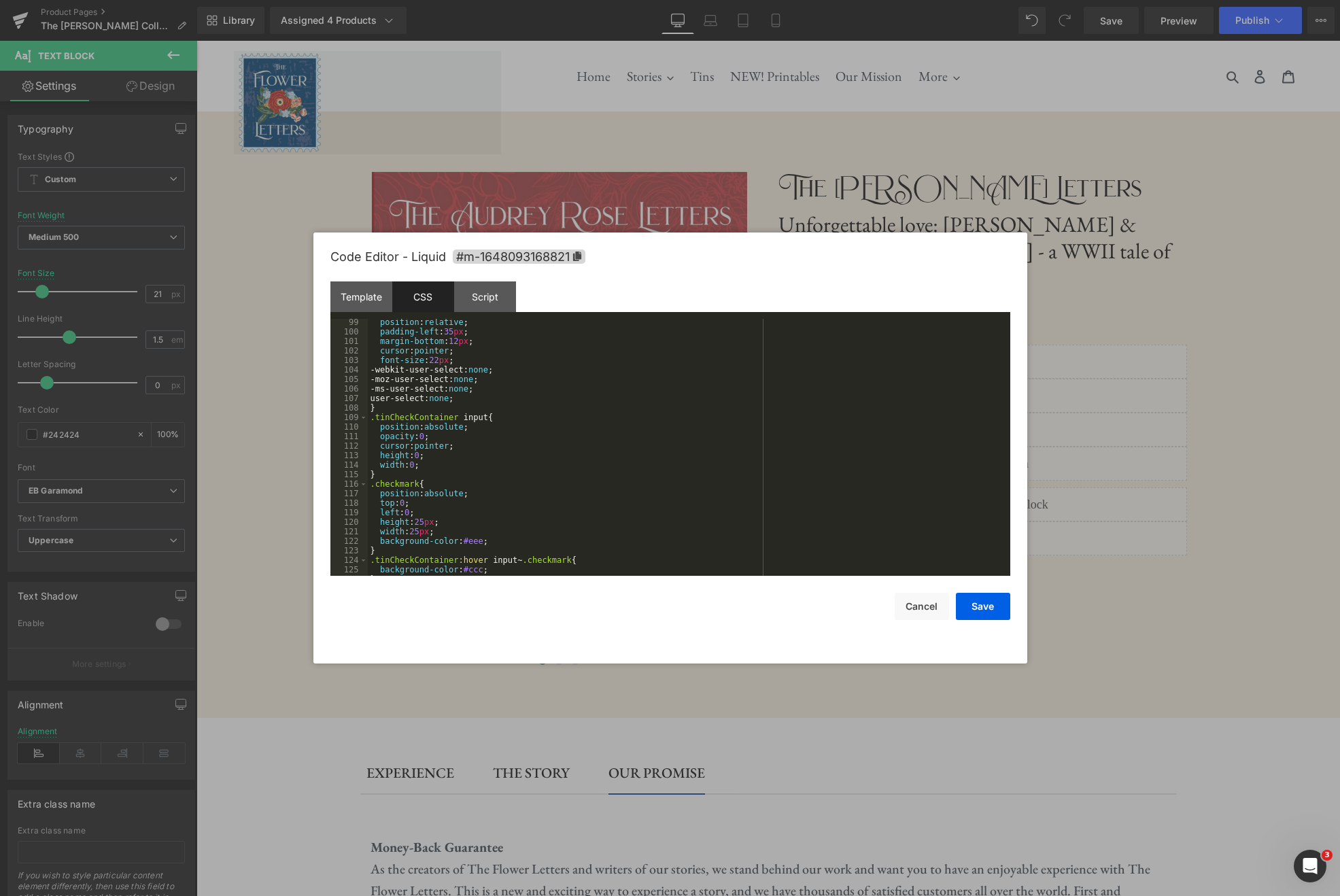
scroll to position [1161, 0]
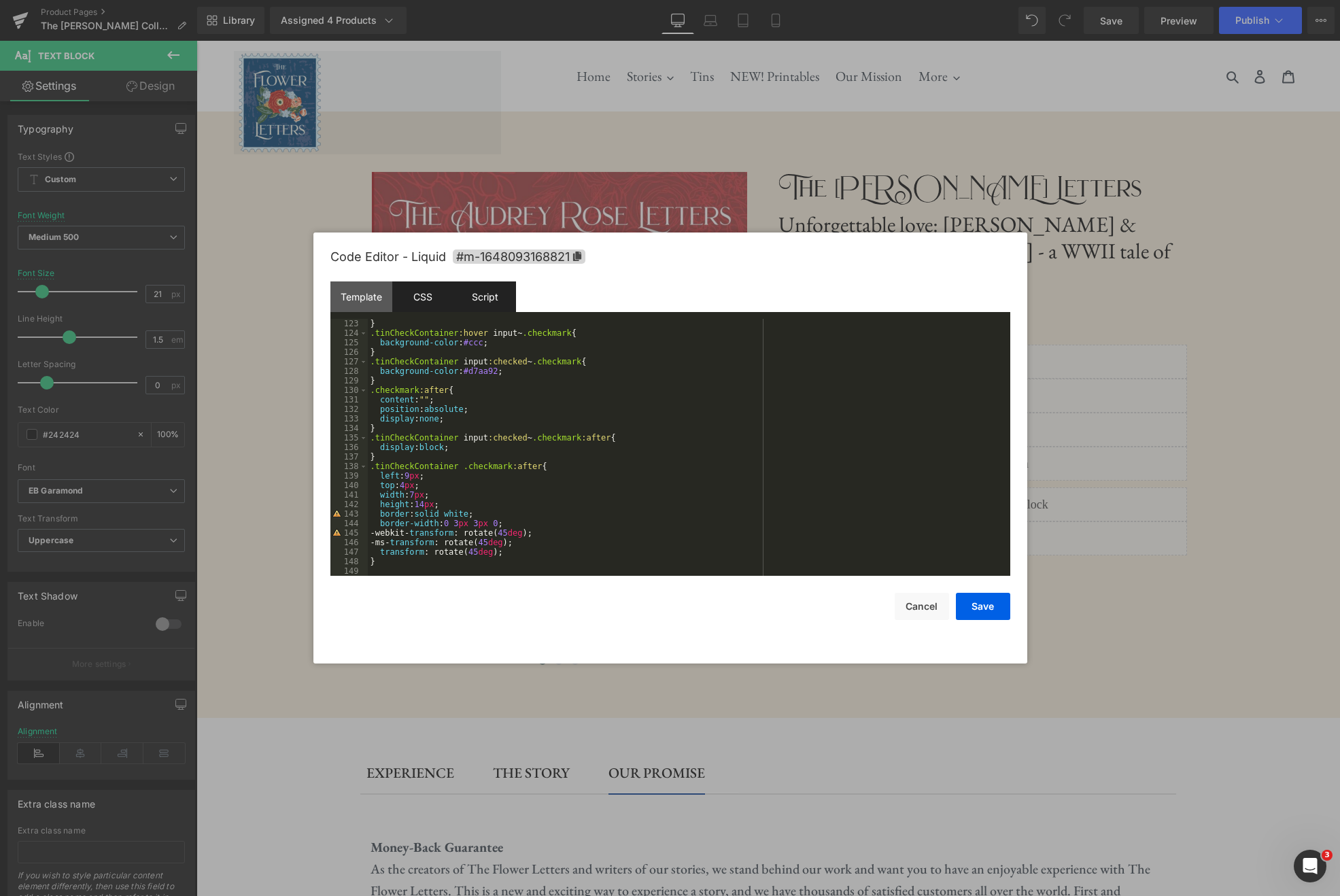
click at [470, 301] on div "Script" at bounding box center [485, 297] width 62 height 31
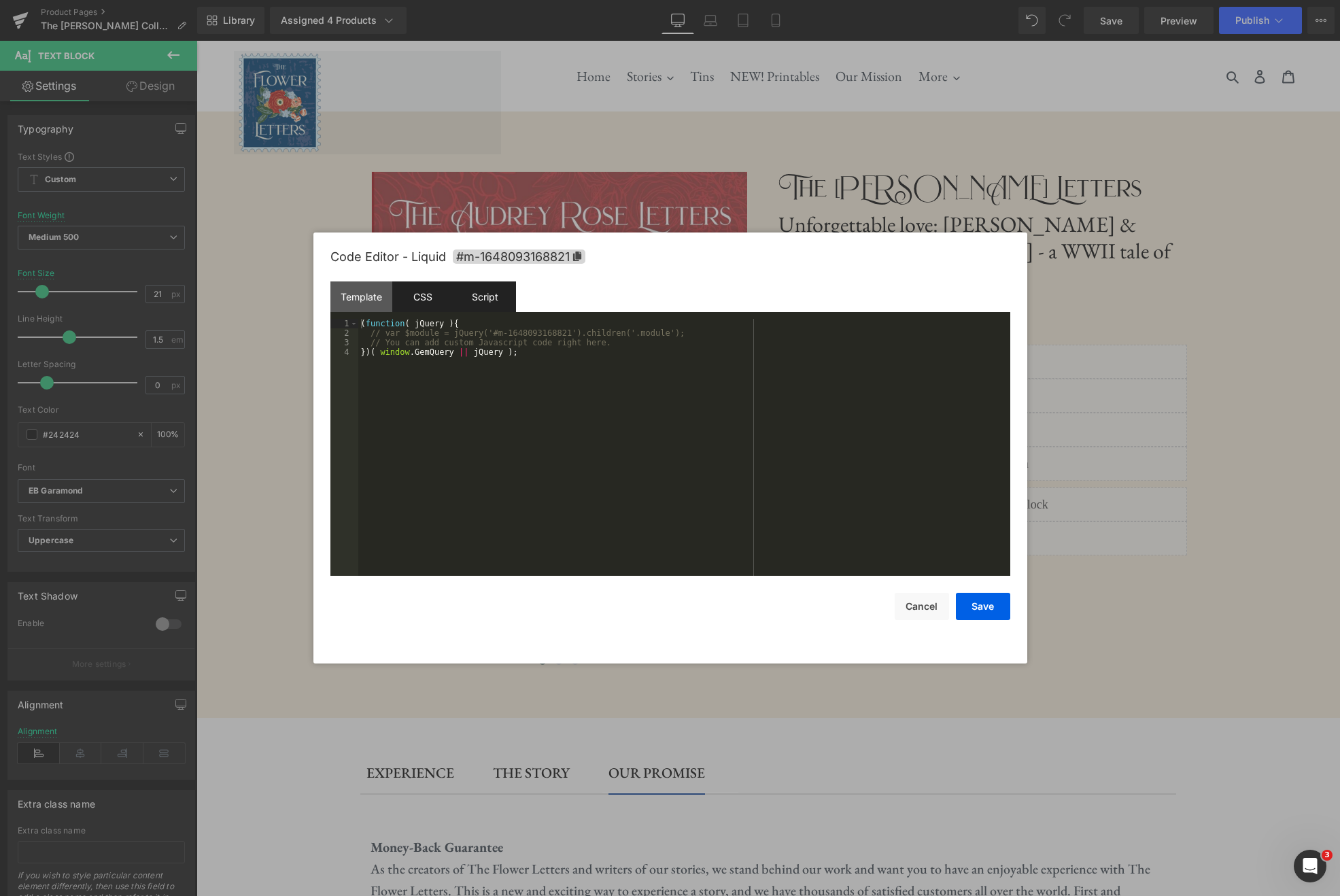
click at [435, 300] on div "CSS" at bounding box center [423, 297] width 62 height 31
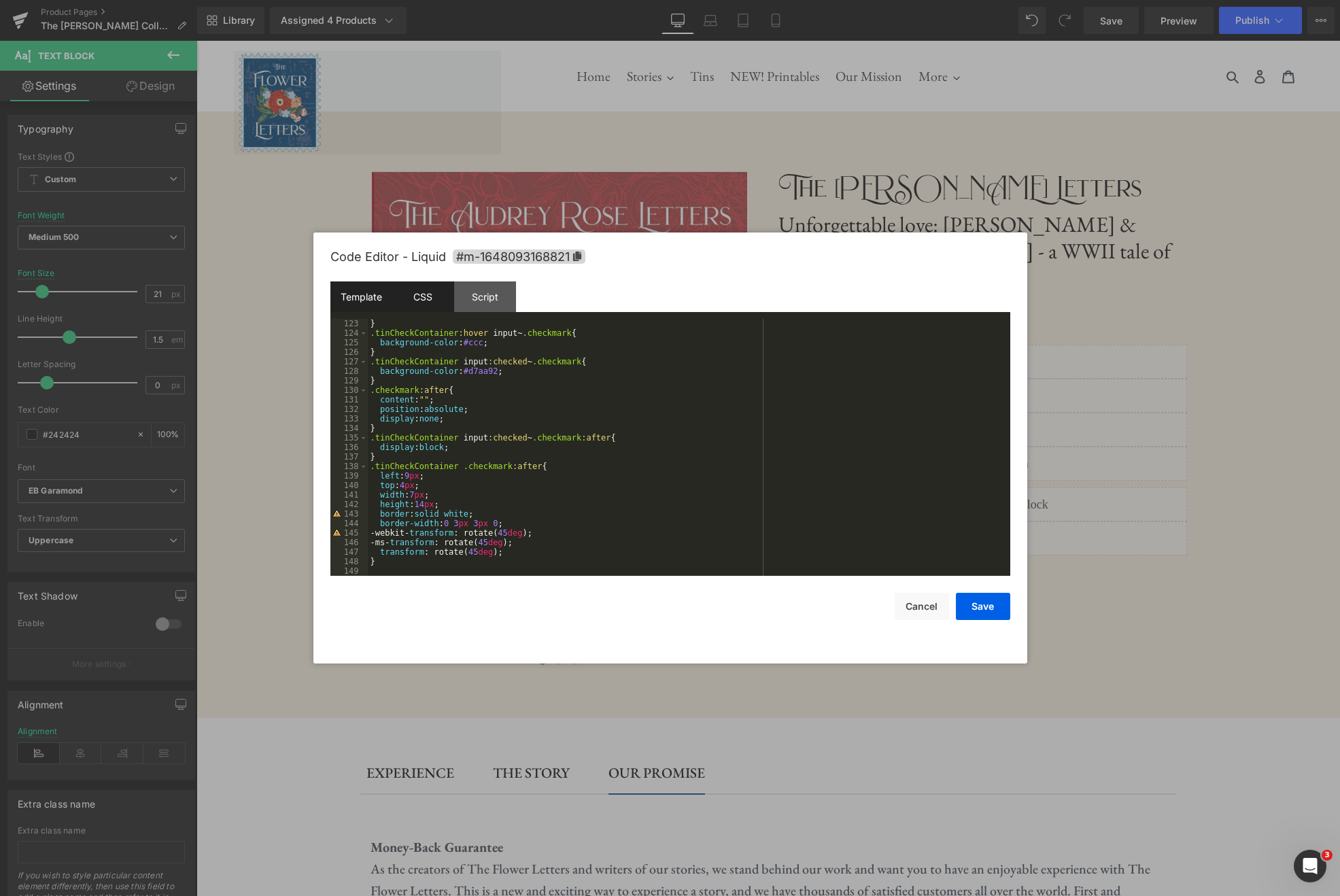
click at [342, 297] on div "Template" at bounding box center [361, 297] width 62 height 31
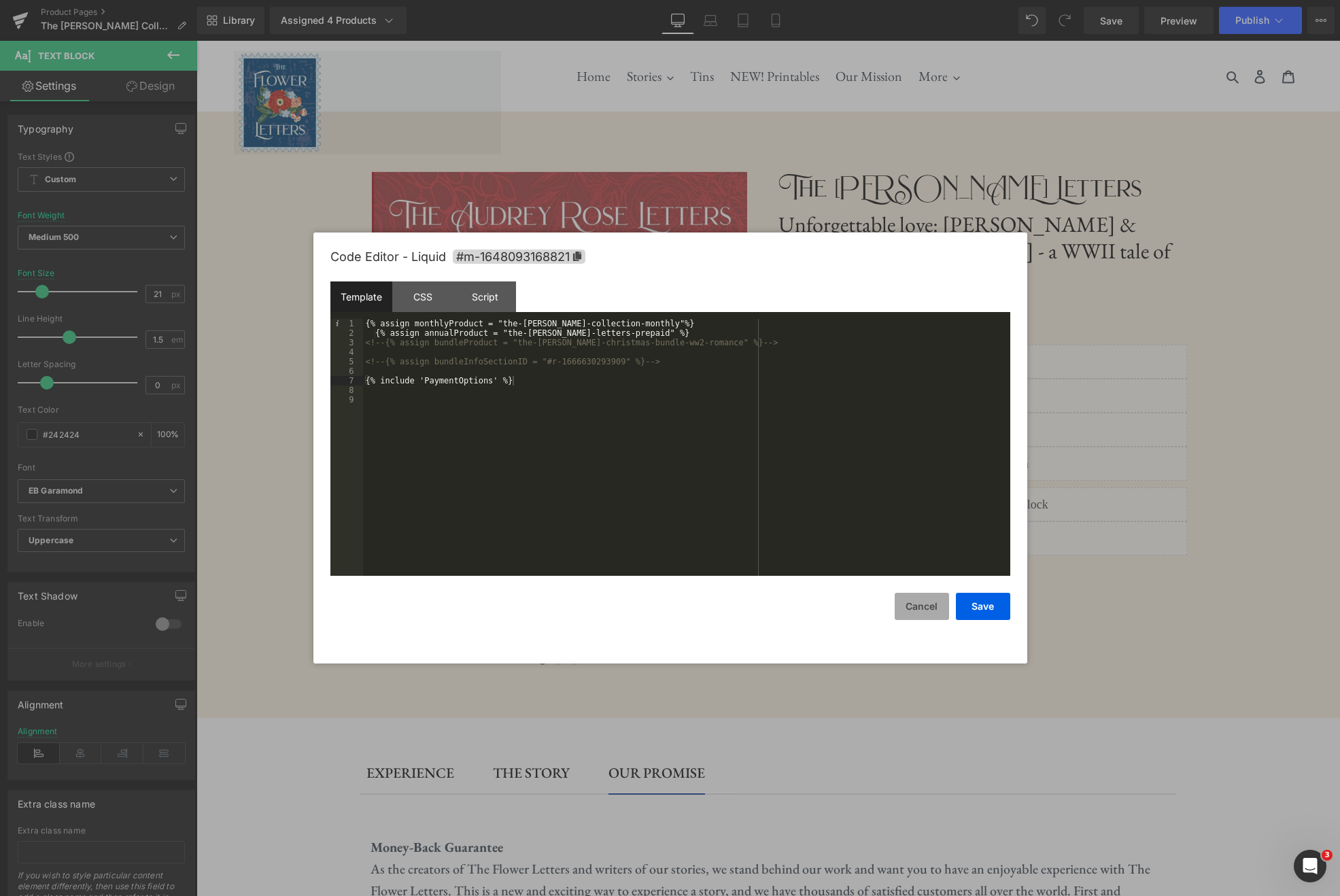
click at [927, 607] on button "Cancel" at bounding box center [922, 606] width 54 height 27
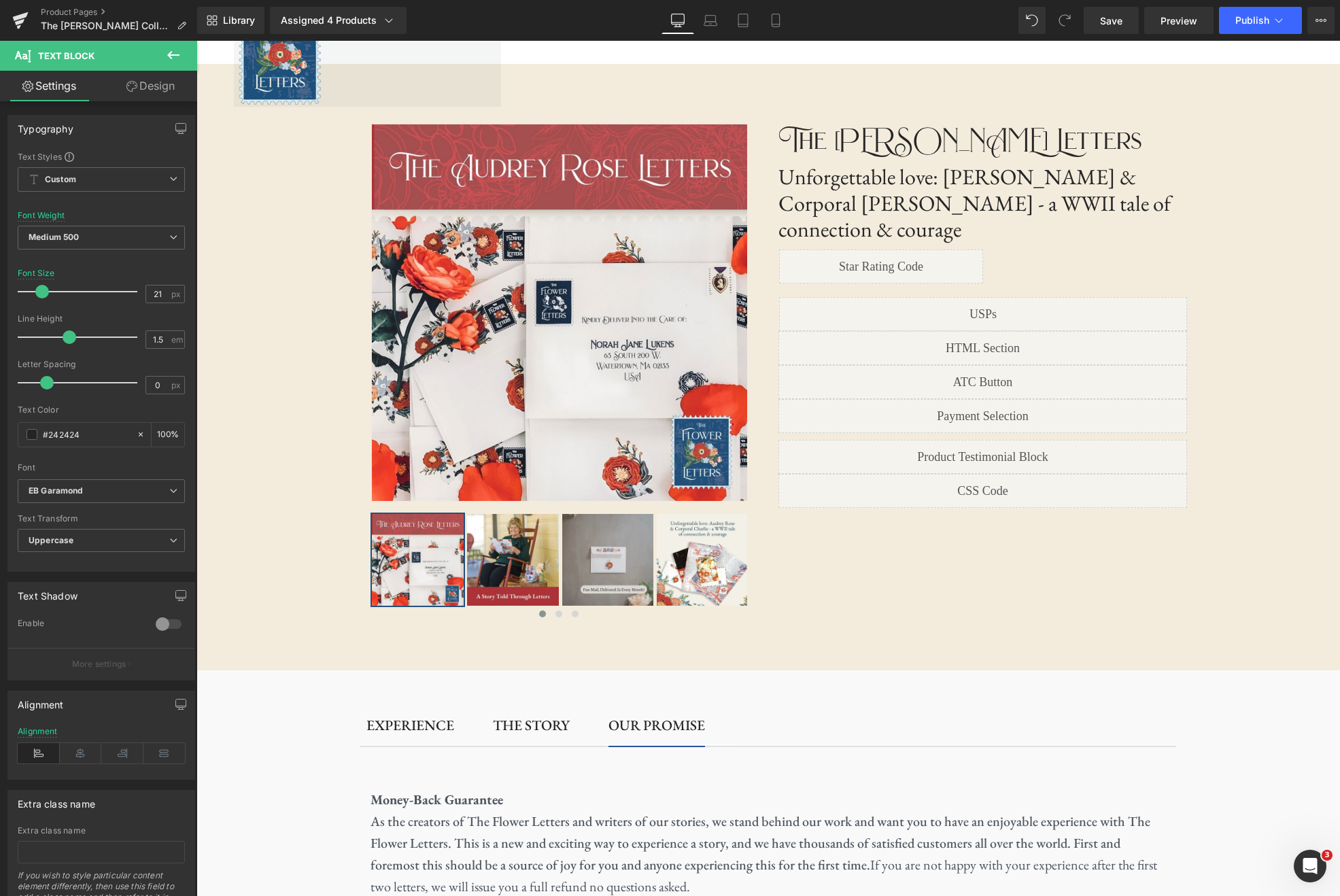
scroll to position [47, 0]
